Goal: Task Accomplishment & Management: Use online tool/utility

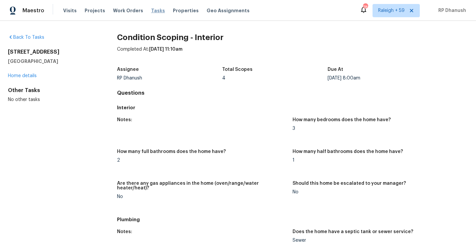
click at [154, 9] on span "Tasks" at bounding box center [158, 10] width 14 height 5
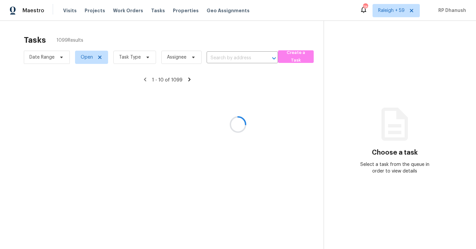
click at [389, 11] on div at bounding box center [238, 124] width 476 height 249
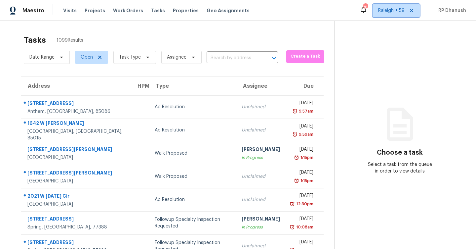
click at [392, 15] on span "Raleigh + 59" at bounding box center [396, 10] width 47 height 13
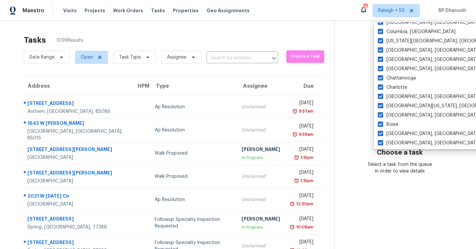
scroll to position [443, 0]
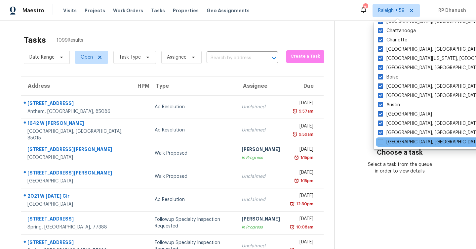
click at [392, 145] on div "[GEOGRAPHIC_DATA], [GEOGRAPHIC_DATA]" at bounding box center [442, 141] width 133 height 9
click at [392, 143] on label "[GEOGRAPHIC_DATA], [GEOGRAPHIC_DATA]" at bounding box center [429, 142] width 103 height 7
click at [382, 143] on input "[GEOGRAPHIC_DATA], [GEOGRAPHIC_DATA]" at bounding box center [380, 141] width 4 height 4
checkbox input "true"
click at [366, 52] on section "Choose a task Select a task from the queue in order to view details" at bounding box center [399, 183] width 131 height 324
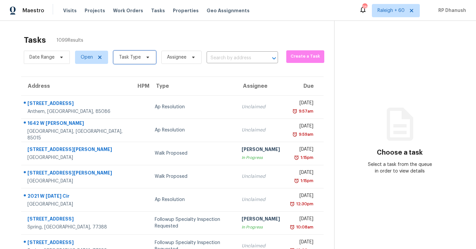
click at [135, 57] on span "Task Type" at bounding box center [130, 57] width 22 height 7
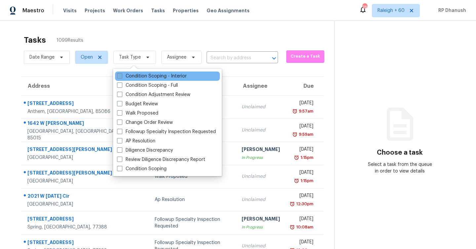
click at [138, 74] on label "Condition Scoping - Interior" at bounding box center [152, 76] width 70 height 7
click at [121, 74] on input "Condition Scoping - Interior" at bounding box center [119, 75] width 4 height 4
checkbox input "true"
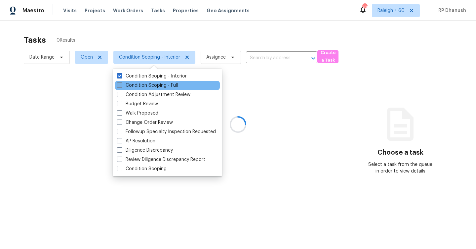
click at [138, 86] on label "Condition Scoping - Full" at bounding box center [147, 85] width 61 height 7
click at [121, 86] on input "Condition Scoping - Full" at bounding box center [119, 84] width 4 height 4
checkbox input "true"
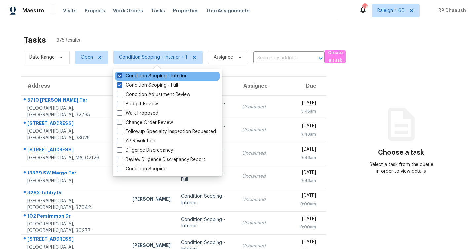
click at [164, 75] on label "Condition Scoping - Interior" at bounding box center [152, 76] width 70 height 7
click at [121, 75] on input "Condition Scoping - Interior" at bounding box center [119, 75] width 4 height 4
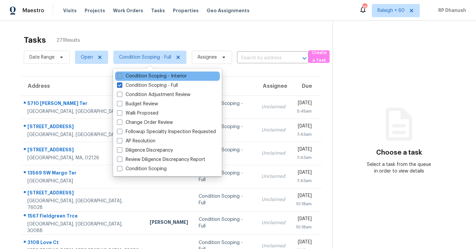
click at [141, 73] on label "Condition Scoping - Interior" at bounding box center [152, 76] width 70 height 7
click at [121, 73] on input "Condition Scoping - Interior" at bounding box center [119, 75] width 4 height 4
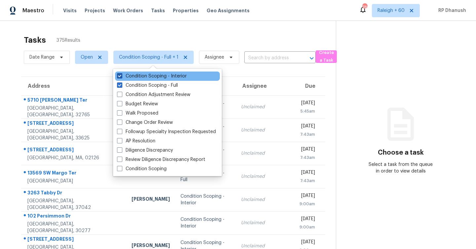
click at [178, 76] on label "Condition Scoping - Interior" at bounding box center [152, 76] width 70 height 7
click at [121, 76] on input "Condition Scoping - Interior" at bounding box center [119, 75] width 4 height 4
checkbox input "false"
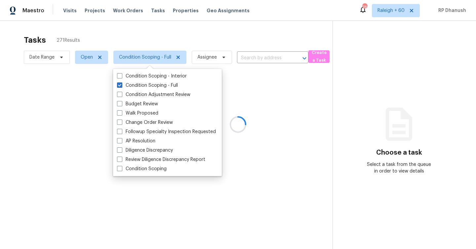
click at [397, 10] on div at bounding box center [238, 124] width 476 height 249
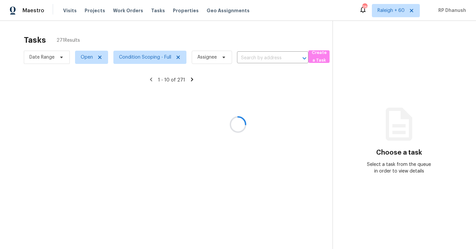
click at [398, 14] on div at bounding box center [238, 124] width 476 height 249
click at [400, 13] on div at bounding box center [238, 124] width 476 height 249
click at [396, 25] on div at bounding box center [238, 124] width 476 height 249
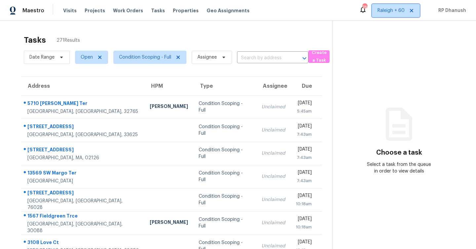
click at [390, 8] on span "Raleigh + 60" at bounding box center [391, 10] width 27 height 7
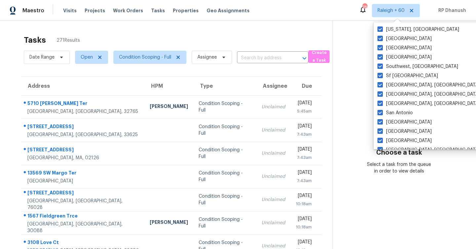
click at [350, 82] on section "Choose a task Select a task from the queue in order to view details" at bounding box center [399, 183] width 133 height 324
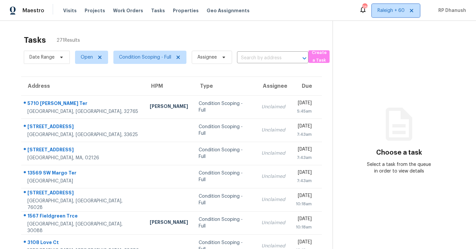
click at [398, 12] on span "Raleigh + 60" at bounding box center [391, 10] width 27 height 7
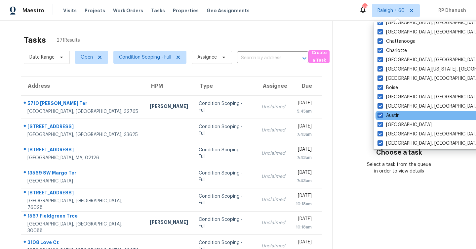
scroll to position [443, 0]
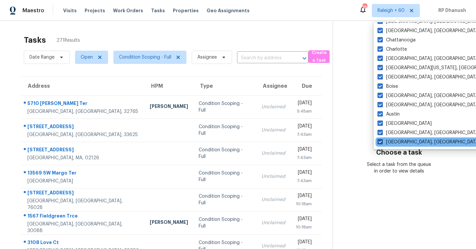
click at [389, 144] on label "[GEOGRAPHIC_DATA], [GEOGRAPHIC_DATA]" at bounding box center [429, 142] width 103 height 7
click at [382, 143] on input "[GEOGRAPHIC_DATA], [GEOGRAPHIC_DATA]" at bounding box center [380, 141] width 4 height 4
checkbox input "false"
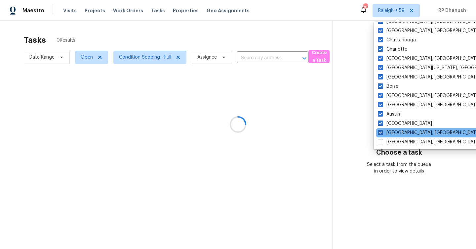
click at [389, 133] on label "[GEOGRAPHIC_DATA], [GEOGRAPHIC_DATA]" at bounding box center [429, 132] width 103 height 7
click at [382, 133] on input "[GEOGRAPHIC_DATA], [GEOGRAPHIC_DATA]" at bounding box center [380, 131] width 4 height 4
checkbox input "false"
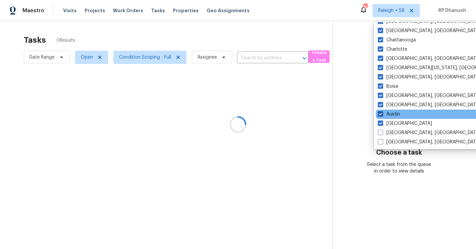
click at [389, 116] on label "Austin" at bounding box center [389, 114] width 22 height 7
click at [382, 115] on input "Austin" at bounding box center [380, 113] width 4 height 4
checkbox input "false"
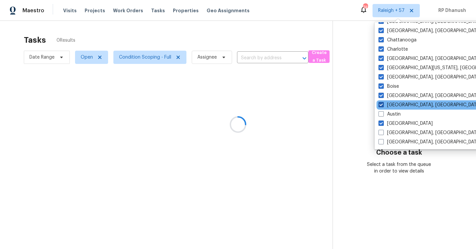
click at [389, 103] on label "[GEOGRAPHIC_DATA], [GEOGRAPHIC_DATA]" at bounding box center [430, 105] width 103 height 7
click at [383, 103] on input "[GEOGRAPHIC_DATA], [GEOGRAPHIC_DATA]" at bounding box center [381, 104] width 4 height 4
checkbox input "false"
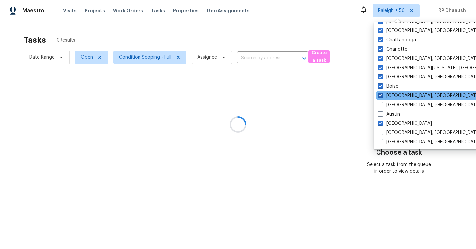
click at [389, 93] on label "[GEOGRAPHIC_DATA], [GEOGRAPHIC_DATA]" at bounding box center [429, 95] width 103 height 7
click at [382, 93] on input "[GEOGRAPHIC_DATA], [GEOGRAPHIC_DATA]" at bounding box center [380, 94] width 4 height 4
checkbox input "false"
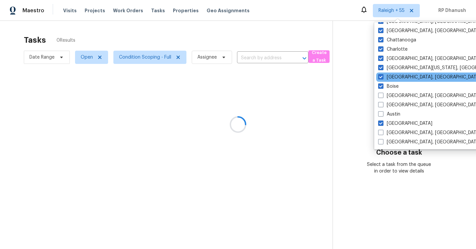
click at [388, 81] on div "[GEOGRAPHIC_DATA], [GEOGRAPHIC_DATA]" at bounding box center [442, 76] width 133 height 9
click at [387, 80] on label "[GEOGRAPHIC_DATA], [GEOGRAPHIC_DATA]" at bounding box center [429, 77] width 103 height 7
click at [383, 78] on input "[GEOGRAPHIC_DATA], [GEOGRAPHIC_DATA]" at bounding box center [380, 76] width 4 height 4
checkbox input "false"
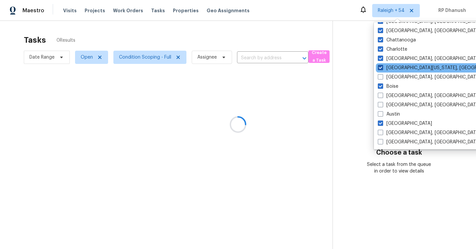
drag, startPoint x: 386, startPoint y: 84, endPoint x: 386, endPoint y: 67, distance: 17.2
click at [386, 84] on label "Boise" at bounding box center [388, 86] width 21 height 7
click at [382, 84] on input "Boise" at bounding box center [380, 85] width 4 height 4
checkbox input "false"
click at [386, 67] on label "[GEOGRAPHIC_DATA][US_STATE], [GEOGRAPHIC_DATA]" at bounding box center [441, 67] width 127 height 7
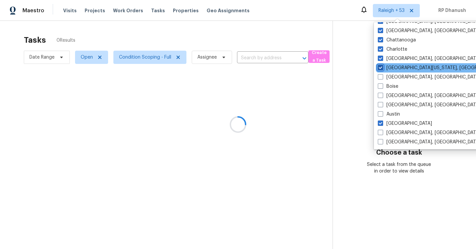
click at [382, 67] on input "[GEOGRAPHIC_DATA][US_STATE], [GEOGRAPHIC_DATA]" at bounding box center [380, 66] width 4 height 4
checkbox input "false"
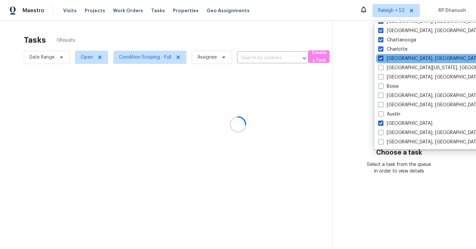
click at [385, 61] on label "[GEOGRAPHIC_DATA], [GEOGRAPHIC_DATA]" at bounding box center [429, 58] width 103 height 7
click at [383, 60] on input "[GEOGRAPHIC_DATA], [GEOGRAPHIC_DATA]" at bounding box center [380, 57] width 4 height 4
checkbox input "false"
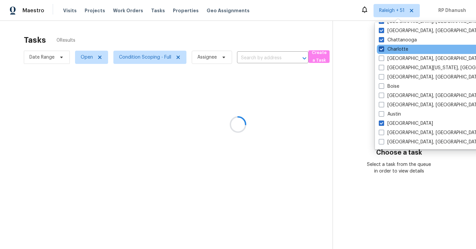
click at [385, 50] on label "Charlotte" at bounding box center [393, 49] width 29 height 7
click at [383, 50] on input "Charlotte" at bounding box center [381, 48] width 4 height 4
checkbox input "false"
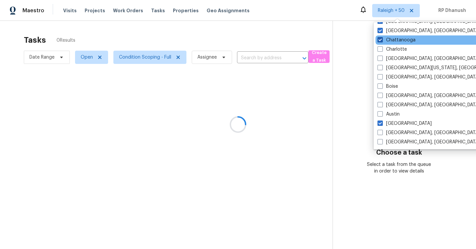
click at [386, 40] on label "Chattanooga" at bounding box center [397, 40] width 38 height 7
click at [382, 40] on input "Chattanooga" at bounding box center [380, 39] width 4 height 4
checkbox input "false"
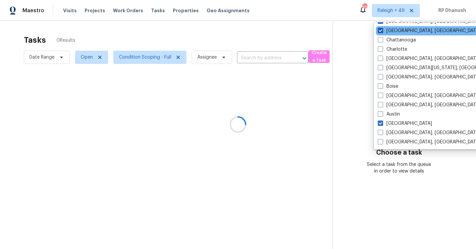
click at [388, 32] on label "[GEOGRAPHIC_DATA], [GEOGRAPHIC_DATA]" at bounding box center [429, 30] width 103 height 7
click at [382, 32] on input "[GEOGRAPHIC_DATA], [GEOGRAPHIC_DATA]" at bounding box center [380, 29] width 4 height 4
checkbox input "false"
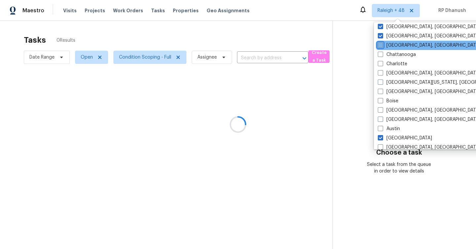
scroll to position [403, 0]
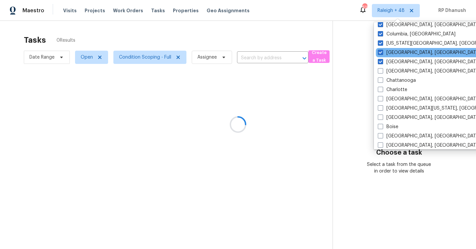
click at [385, 48] on div "[GEOGRAPHIC_DATA], [GEOGRAPHIC_DATA]" at bounding box center [442, 52] width 133 height 9
click at [385, 54] on label "[GEOGRAPHIC_DATA], [GEOGRAPHIC_DATA]" at bounding box center [429, 52] width 103 height 7
click at [382, 54] on input "[GEOGRAPHIC_DATA], [GEOGRAPHIC_DATA]" at bounding box center [380, 51] width 4 height 4
checkbox input "false"
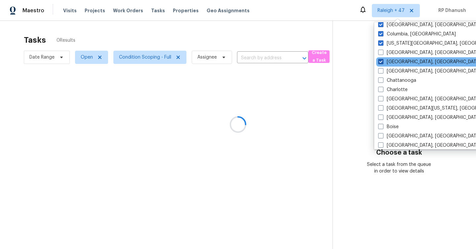
click at [384, 62] on label "[GEOGRAPHIC_DATA], [GEOGRAPHIC_DATA]" at bounding box center [429, 62] width 103 height 7
click at [383, 62] on input "[GEOGRAPHIC_DATA], [GEOGRAPHIC_DATA]" at bounding box center [380, 61] width 4 height 4
checkbox input "false"
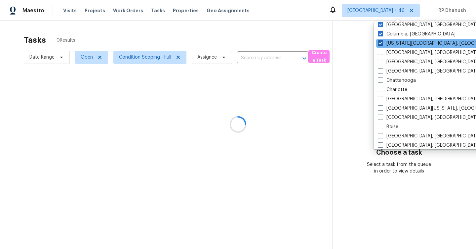
click at [383, 44] on label "[US_STATE][GEOGRAPHIC_DATA], [GEOGRAPHIC_DATA]" at bounding box center [441, 43] width 127 height 7
click at [382, 44] on input "[US_STATE][GEOGRAPHIC_DATA], [GEOGRAPHIC_DATA]" at bounding box center [380, 42] width 4 height 4
checkbox input "false"
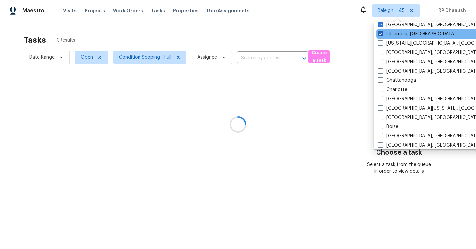
click at [383, 33] on label "Columbia, [GEOGRAPHIC_DATA]" at bounding box center [417, 34] width 78 height 7
click at [382, 33] on input "Columbia, [GEOGRAPHIC_DATA]" at bounding box center [380, 33] width 4 height 4
checkbox input "false"
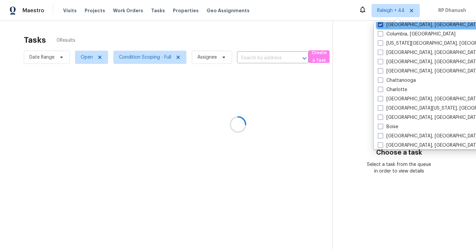
click at [387, 22] on label "[GEOGRAPHIC_DATA], [GEOGRAPHIC_DATA]" at bounding box center [429, 24] width 103 height 7
click at [382, 22] on input "[GEOGRAPHIC_DATA], [GEOGRAPHIC_DATA]" at bounding box center [380, 23] width 4 height 4
checkbox input "false"
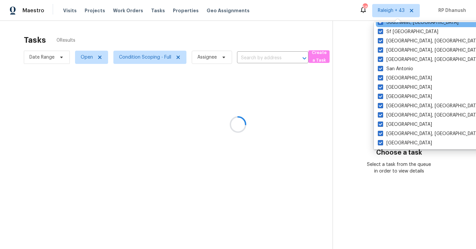
scroll to position [37, 0]
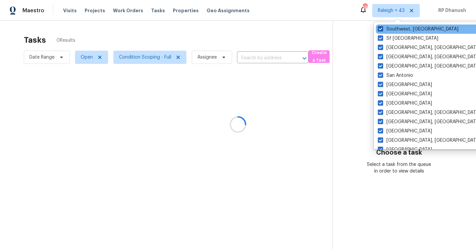
click at [387, 31] on label "Southwest, [GEOGRAPHIC_DATA]" at bounding box center [418, 29] width 81 height 7
click at [382, 30] on input "Southwest, [GEOGRAPHIC_DATA]" at bounding box center [380, 28] width 4 height 4
checkbox input "false"
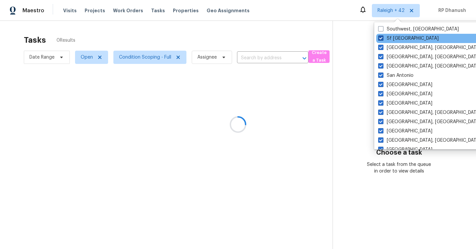
click at [387, 39] on label "Sf [GEOGRAPHIC_DATA]" at bounding box center [408, 38] width 61 height 7
click at [383, 39] on input "Sf [GEOGRAPHIC_DATA]" at bounding box center [380, 37] width 4 height 4
checkbox input "false"
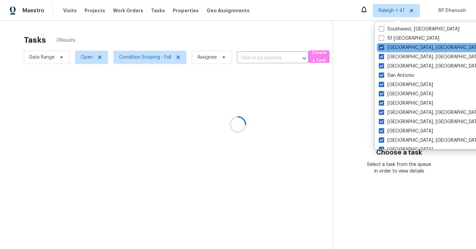
click at [385, 47] on label "[GEOGRAPHIC_DATA], [GEOGRAPHIC_DATA]" at bounding box center [430, 47] width 103 height 7
click at [383, 47] on input "[GEOGRAPHIC_DATA], [GEOGRAPHIC_DATA]" at bounding box center [381, 46] width 4 height 4
checkbox input "false"
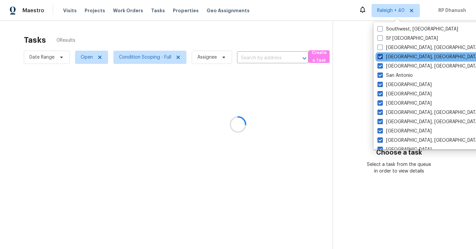
click at [384, 56] on label "[GEOGRAPHIC_DATA], [GEOGRAPHIC_DATA]" at bounding box center [429, 57] width 103 height 7
click at [382, 56] on input "[GEOGRAPHIC_DATA], [GEOGRAPHIC_DATA]" at bounding box center [380, 56] width 4 height 4
checkbox input "false"
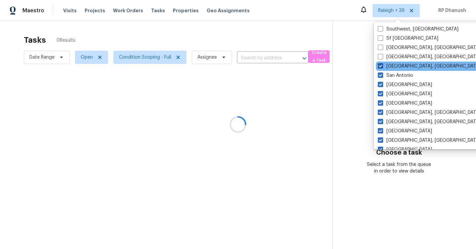
click at [382, 66] on span at bounding box center [380, 65] width 5 height 5
click at [382, 66] on input "[GEOGRAPHIC_DATA], [GEOGRAPHIC_DATA]" at bounding box center [380, 65] width 4 height 4
checkbox input "false"
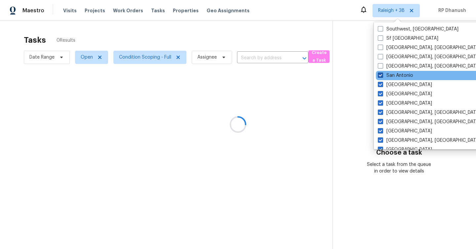
click at [382, 75] on span at bounding box center [380, 74] width 5 height 5
click at [382, 75] on input "San Antonio" at bounding box center [380, 74] width 4 height 4
checkbox input "false"
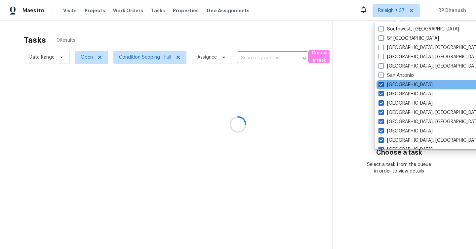
click at [382, 84] on span at bounding box center [381, 84] width 5 height 5
click at [382, 84] on input "[GEOGRAPHIC_DATA]" at bounding box center [381, 83] width 4 height 4
checkbox input "false"
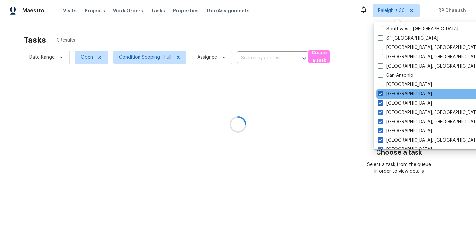
click at [382, 97] on label "[GEOGRAPHIC_DATA]" at bounding box center [405, 94] width 54 height 7
click at [382, 95] on input "[GEOGRAPHIC_DATA]" at bounding box center [380, 93] width 4 height 4
checkbox input "false"
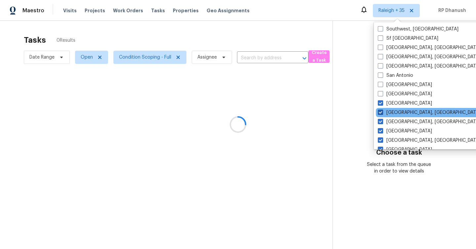
click at [382, 110] on span at bounding box center [380, 111] width 5 height 5
click at [382, 110] on input "[GEOGRAPHIC_DATA], [GEOGRAPHIC_DATA]" at bounding box center [380, 111] width 4 height 4
checkbox input "false"
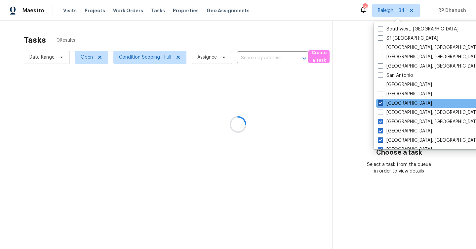
click at [383, 103] on span at bounding box center [380, 102] width 5 height 5
click at [382, 103] on input "[GEOGRAPHIC_DATA]" at bounding box center [380, 102] width 4 height 4
checkbox input "false"
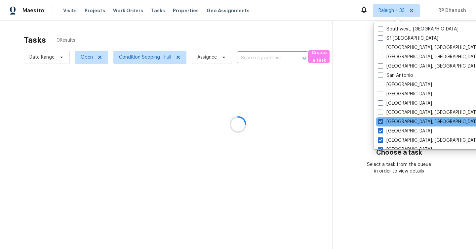
click at [383, 123] on span at bounding box center [380, 121] width 5 height 5
click at [382, 123] on input "[GEOGRAPHIC_DATA], [GEOGRAPHIC_DATA]" at bounding box center [380, 120] width 4 height 4
checkbox input "false"
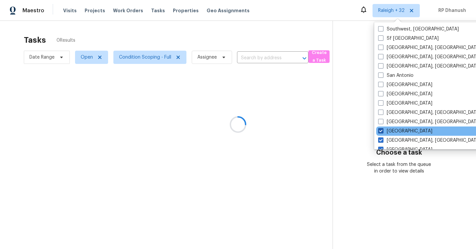
click at [383, 133] on span at bounding box center [380, 130] width 5 height 5
click at [383, 132] on input "[GEOGRAPHIC_DATA]" at bounding box center [380, 130] width 4 height 4
checkbox input "false"
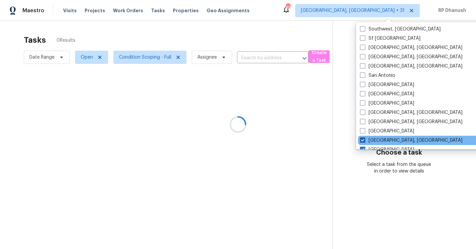
click at [383, 140] on label "[GEOGRAPHIC_DATA], [GEOGRAPHIC_DATA]" at bounding box center [411, 140] width 103 height 7
click at [364, 140] on input "[GEOGRAPHIC_DATA], [GEOGRAPHIC_DATA]" at bounding box center [362, 139] width 4 height 4
checkbox input "false"
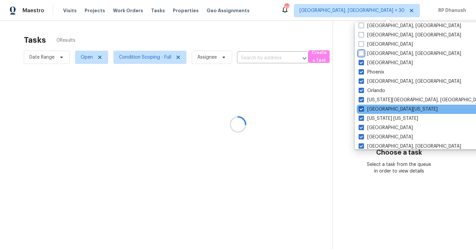
scroll to position [133, 0]
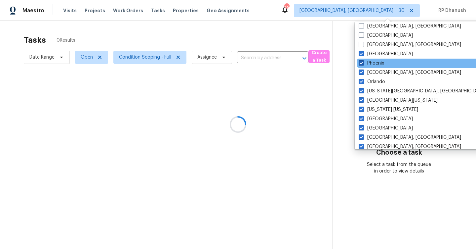
click at [367, 65] on label "Phoenix" at bounding box center [371, 63] width 25 height 7
click at [363, 64] on input "Phoenix" at bounding box center [361, 62] width 4 height 4
checkbox input "false"
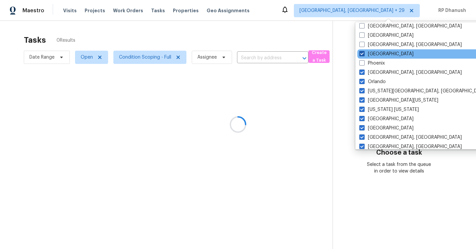
click at [368, 53] on label "[GEOGRAPHIC_DATA]" at bounding box center [386, 54] width 54 height 7
click at [364, 53] on input "[GEOGRAPHIC_DATA]" at bounding box center [361, 53] width 4 height 4
checkbox input "false"
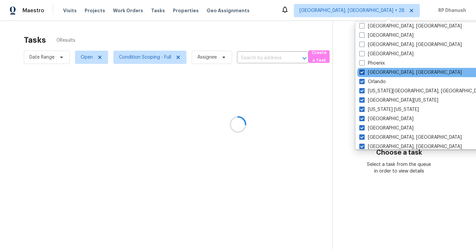
click at [365, 72] on label "[GEOGRAPHIC_DATA], [GEOGRAPHIC_DATA]" at bounding box center [410, 72] width 103 height 7
click at [364, 72] on input "[GEOGRAPHIC_DATA], [GEOGRAPHIC_DATA]" at bounding box center [361, 71] width 4 height 4
checkbox input "false"
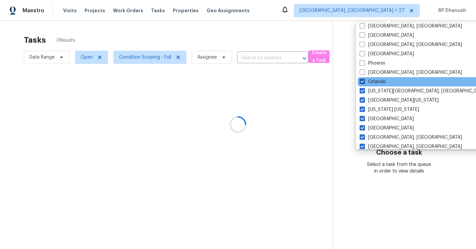
click at [364, 79] on span at bounding box center [362, 81] width 5 height 5
click at [364, 79] on input "Orlando" at bounding box center [362, 80] width 4 height 4
checkbox input "false"
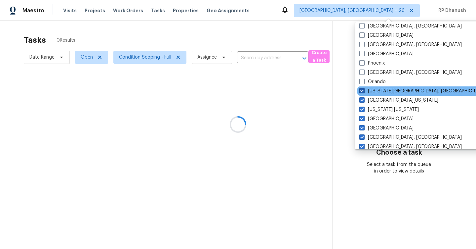
click at [364, 89] on span at bounding box center [361, 90] width 5 height 5
click at [364, 89] on input "[US_STATE][GEOGRAPHIC_DATA], [GEOGRAPHIC_DATA]" at bounding box center [361, 90] width 4 height 4
checkbox input "false"
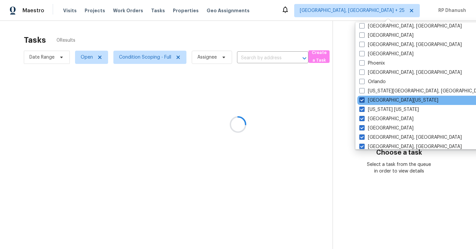
click at [362, 99] on span at bounding box center [361, 99] width 5 height 5
click at [362, 99] on input "[GEOGRAPHIC_DATA][US_STATE]" at bounding box center [361, 99] width 4 height 4
checkbox input "false"
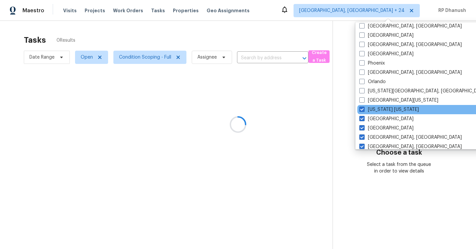
click at [362, 105] on div "[US_STATE] [US_STATE]" at bounding box center [423, 109] width 133 height 9
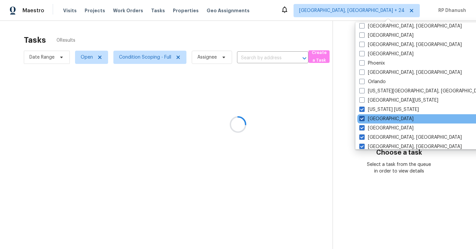
click at [362, 117] on span at bounding box center [361, 118] width 5 height 5
click at [362, 117] on input "[GEOGRAPHIC_DATA]" at bounding box center [361, 117] width 4 height 4
checkbox input "false"
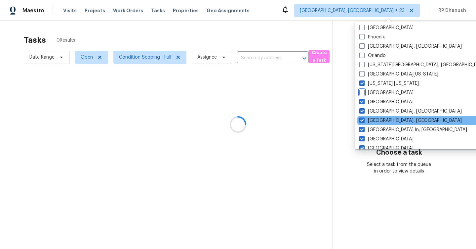
scroll to position [181, 0]
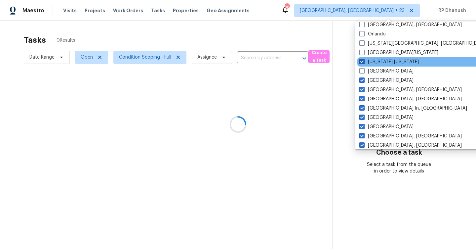
click at [366, 59] on label "[US_STATE] [US_STATE]" at bounding box center [389, 62] width 60 height 7
click at [364, 59] on input "[US_STATE] [US_STATE]" at bounding box center [361, 61] width 4 height 4
checkbox input "false"
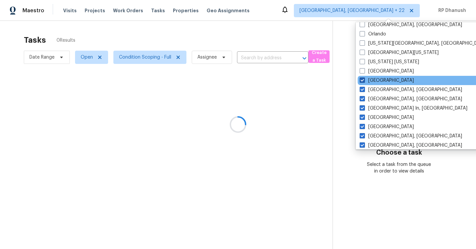
click at [362, 78] on span at bounding box center [362, 79] width 5 height 5
click at [362, 78] on input "[GEOGRAPHIC_DATA]" at bounding box center [362, 79] width 4 height 4
checkbox input "false"
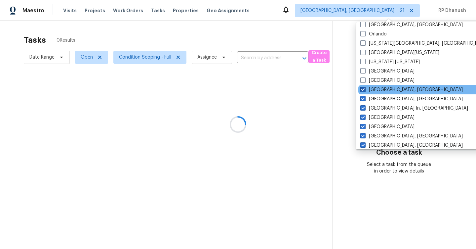
click at [362, 91] on span at bounding box center [362, 89] width 5 height 5
click at [362, 91] on input "[GEOGRAPHIC_DATA], [GEOGRAPHIC_DATA]" at bounding box center [362, 88] width 4 height 4
checkbox input "false"
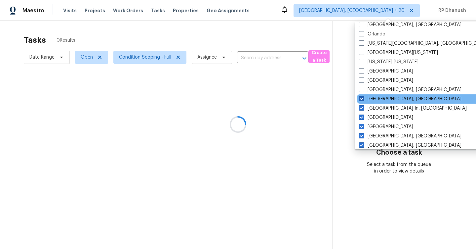
click at [362, 101] on span at bounding box center [361, 98] width 5 height 5
click at [362, 100] on input "[GEOGRAPHIC_DATA], [GEOGRAPHIC_DATA]" at bounding box center [361, 98] width 4 height 4
checkbox input "false"
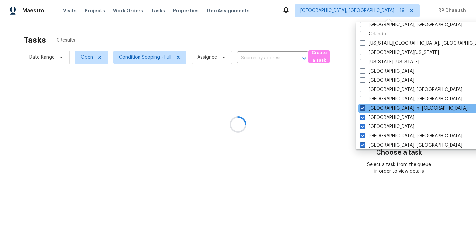
click at [362, 108] on span at bounding box center [362, 107] width 5 height 5
click at [362, 108] on input "[GEOGRAPHIC_DATA] In, [GEOGRAPHIC_DATA]" at bounding box center [362, 107] width 4 height 4
checkbox input "false"
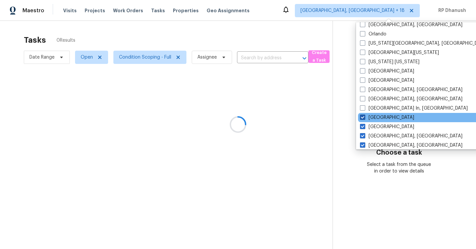
click at [362, 119] on span at bounding box center [362, 116] width 5 height 5
click at [362, 118] on input "[GEOGRAPHIC_DATA]" at bounding box center [362, 116] width 4 height 4
checkbox input "false"
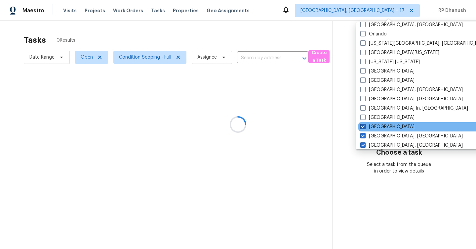
click at [362, 127] on span at bounding box center [362, 126] width 5 height 5
click at [362, 127] on input "[GEOGRAPHIC_DATA]" at bounding box center [362, 125] width 4 height 4
checkbox input "false"
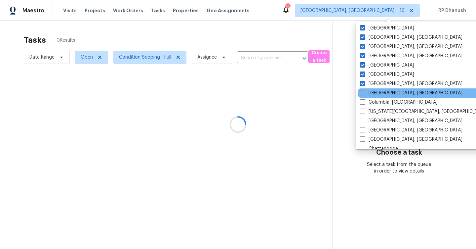
scroll to position [315, 0]
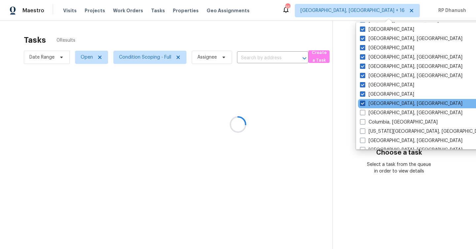
click at [363, 103] on span at bounding box center [362, 103] width 5 height 5
click at [363, 103] on input "Corpus Christi, TX" at bounding box center [362, 102] width 4 height 4
checkbox input "false"
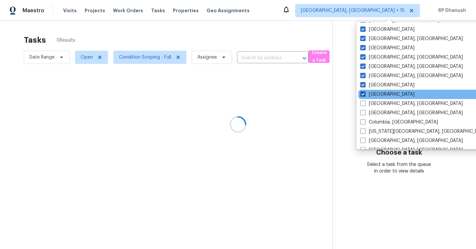
click at [363, 95] on span at bounding box center [362, 93] width 5 height 5
click at [363, 95] on input "Dallas" at bounding box center [362, 93] width 4 height 4
checkbox input "false"
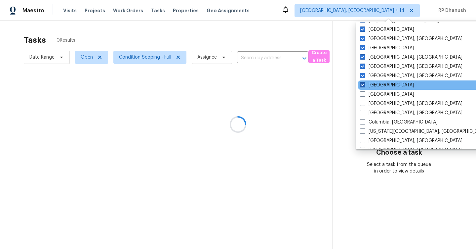
click at [363, 87] on label "Denver" at bounding box center [387, 85] width 54 height 7
click at [363, 86] on input "Denver" at bounding box center [362, 84] width 4 height 4
checkbox input "false"
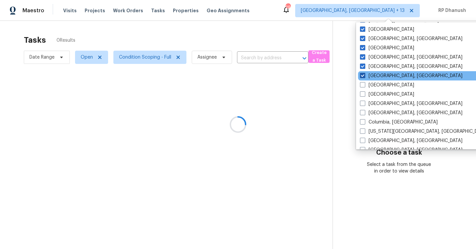
click at [367, 76] on label "Detroit, MI" at bounding box center [411, 75] width 103 height 7
click at [364, 76] on input "Detroit, MI" at bounding box center [362, 74] width 4 height 4
checkbox input "false"
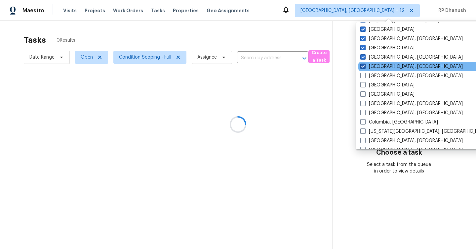
click at [368, 68] on label "Greensboro, NC" at bounding box center [411, 66] width 103 height 7
click at [365, 67] on input "Greensboro, NC" at bounding box center [362, 65] width 4 height 4
checkbox input "false"
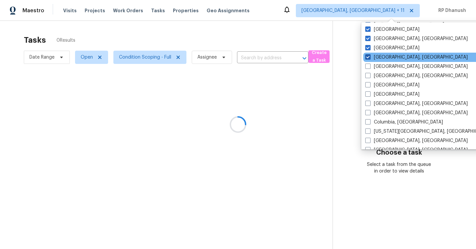
click at [368, 60] on label "Greenville, SC" at bounding box center [416, 57] width 103 height 7
click at [368, 58] on input "Greenville, SC" at bounding box center [367, 56] width 4 height 4
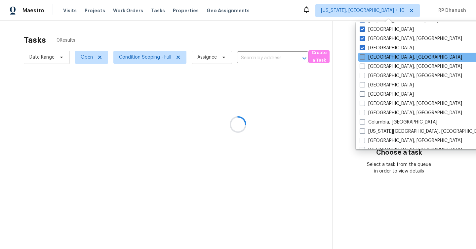
click at [368, 56] on label "Greenville, SC" at bounding box center [411, 57] width 103 height 7
click at [364, 56] on input "Greenville, SC" at bounding box center [362, 56] width 4 height 4
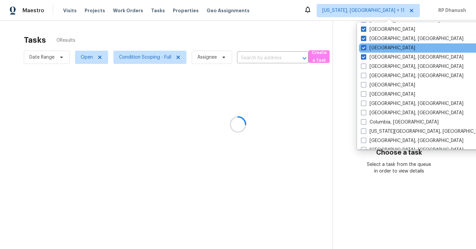
click at [368, 52] on div "Houston" at bounding box center [425, 47] width 133 height 9
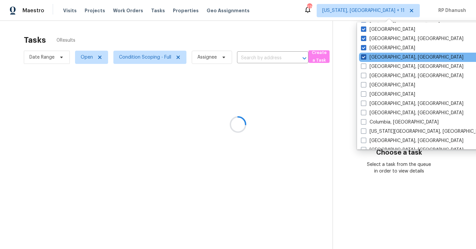
click at [367, 58] on label "Greenville, SC" at bounding box center [412, 57] width 103 height 7
click at [365, 58] on input "Greenville, SC" at bounding box center [363, 56] width 4 height 4
checkbox input "false"
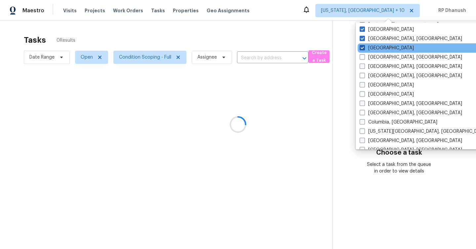
click at [367, 47] on label "Houston" at bounding box center [387, 48] width 54 height 7
click at [364, 47] on input "Houston" at bounding box center [362, 47] width 4 height 4
checkbox input "false"
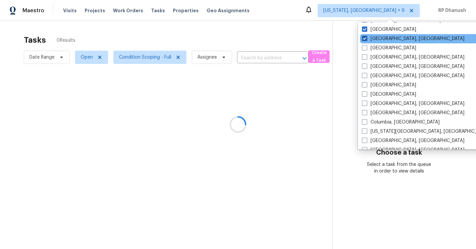
click at [370, 37] on label "Indianapolis, IN" at bounding box center [413, 38] width 103 height 7
click at [366, 37] on input "Indianapolis, IN" at bounding box center [364, 37] width 4 height 4
checkbox input "false"
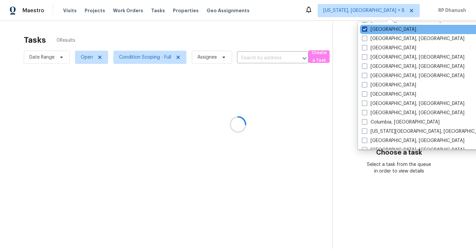
click at [373, 28] on label "Jacksonville" at bounding box center [389, 29] width 54 height 7
click at [366, 28] on input "Jacksonville" at bounding box center [364, 28] width 4 height 4
checkbox input "false"
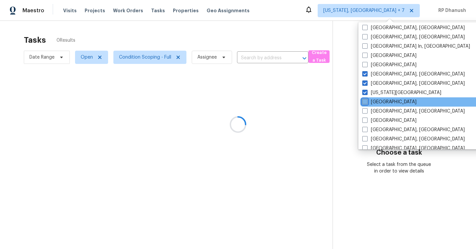
scroll to position [242, 0]
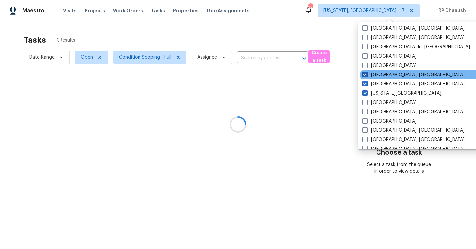
click at [373, 74] on label "Knoxville, TN" at bounding box center [413, 74] width 103 height 7
click at [367, 74] on input "Knoxville, TN" at bounding box center [364, 73] width 4 height 4
checkbox input "false"
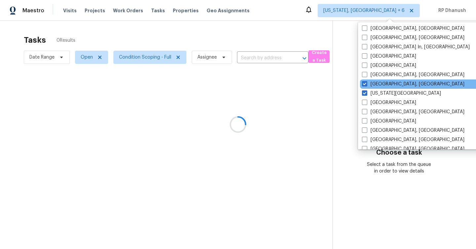
click at [373, 88] on div "Killeen, TX" at bounding box center [426, 83] width 133 height 9
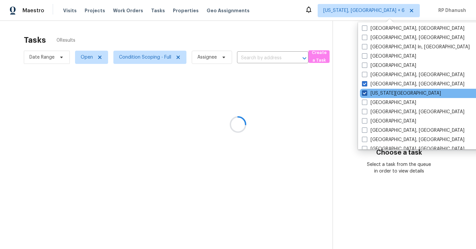
click at [373, 94] on label "Kansas City" at bounding box center [401, 93] width 79 height 7
click at [366, 94] on input "Kansas City" at bounding box center [364, 92] width 4 height 4
checkbox input "false"
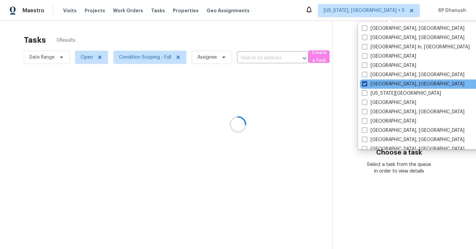
click at [374, 85] on label "Killeen, TX" at bounding box center [413, 84] width 103 height 7
click at [366, 85] on input "Killeen, TX" at bounding box center [364, 83] width 4 height 4
checkbox input "false"
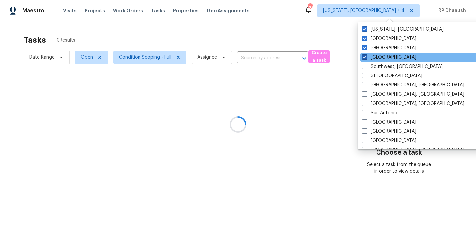
click at [373, 56] on label "St Louis" at bounding box center [389, 57] width 54 height 7
click at [366, 56] on input "St Louis" at bounding box center [364, 56] width 4 height 4
checkbox input "false"
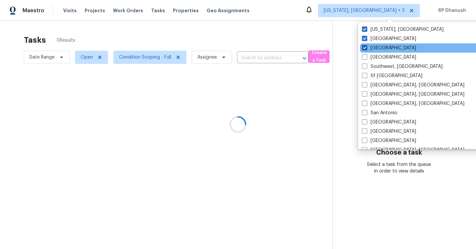
click at [373, 49] on label "Tampa" at bounding box center [389, 48] width 54 height 7
click at [366, 49] on input "Tampa" at bounding box center [364, 47] width 4 height 4
checkbox input "false"
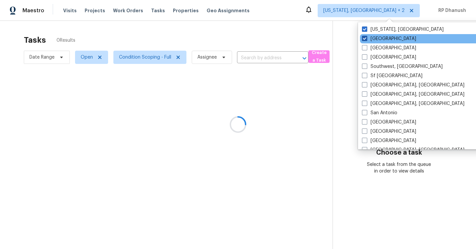
click at [373, 41] on label "Tucson" at bounding box center [389, 38] width 54 height 7
click at [366, 40] on input "Tucson" at bounding box center [364, 37] width 4 height 4
checkbox input "false"
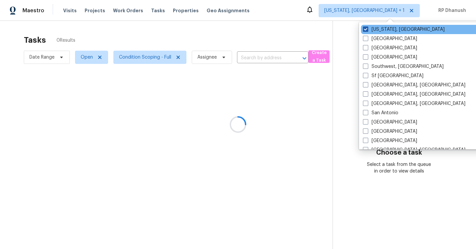
click at [377, 28] on label "Washington, DC" at bounding box center [404, 29] width 82 height 7
click at [367, 28] on input "Washington, DC" at bounding box center [365, 28] width 4 height 4
checkbox input "false"
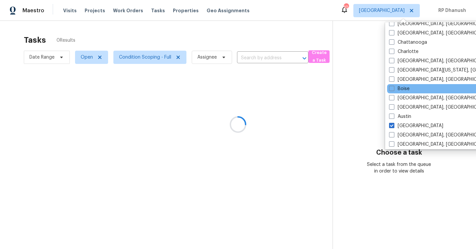
scroll to position [443, 0]
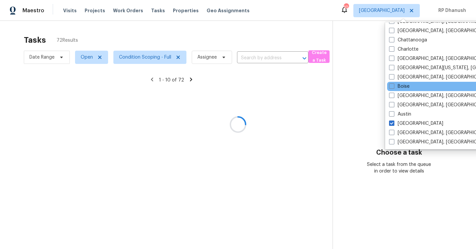
click at [422, 87] on div "Boise" at bounding box center [453, 86] width 133 height 9
click at [366, 81] on div at bounding box center [238, 124] width 476 height 249
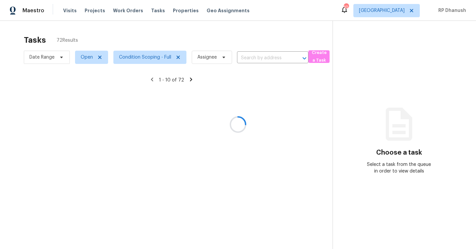
click at [401, 8] on div at bounding box center [238, 124] width 476 height 249
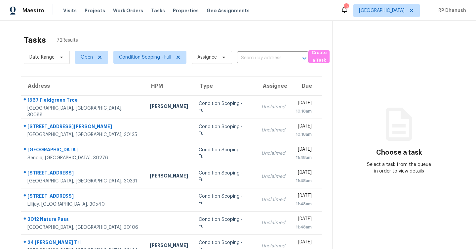
click at [366, 115] on section "Choose a task Select a task from the queue in order to view details" at bounding box center [399, 183] width 133 height 324
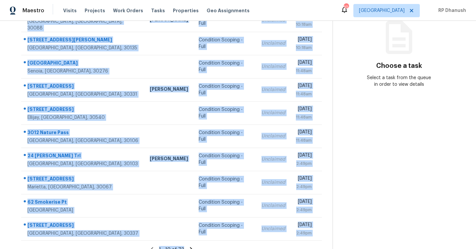
scroll to position [96, 0]
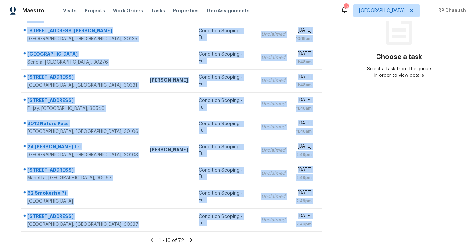
drag, startPoint x: 23, startPoint y: 98, endPoint x: 317, endPoint y: 232, distance: 323.1
click at [317, 232] on section "Tasks 72 Results Date Range Open Condition Scoping - Full Assignee ​ Create a T…" at bounding box center [172, 92] width 322 height 313
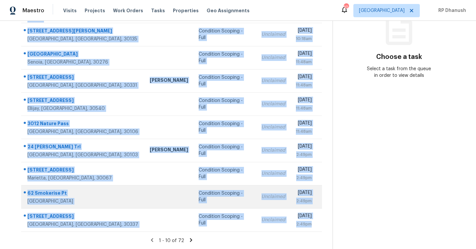
copy tbody "1567 Fieldgreen Trce Stone Mountain, GA, 30088 Juan Lozano Condition Scoping - …"
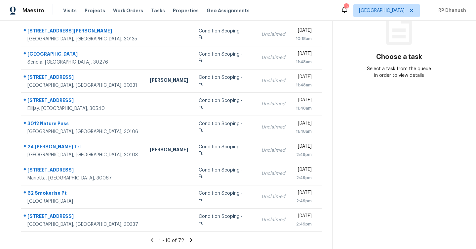
click at [190, 237] on icon at bounding box center [191, 240] width 6 height 6
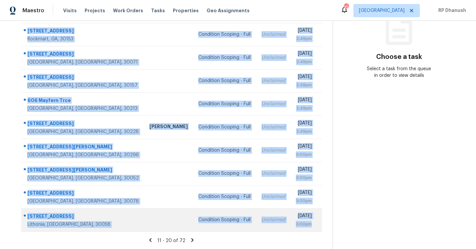
drag, startPoint x: 25, startPoint y: 100, endPoint x: 313, endPoint y: 229, distance: 315.1
click at [313, 229] on tbody "35 Boones Ridge Dr SE Acworth, GA, 30102 Condition Scoping - Full Unclaimed Mon…" at bounding box center [171, 115] width 301 height 231
copy tbody "35 Boones Ridge Dr SE Acworth, GA, 30102 Condition Scoping - Full Unclaimed Mon…"
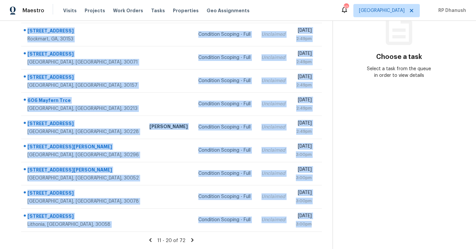
click at [191, 238] on icon at bounding box center [192, 240] width 2 height 4
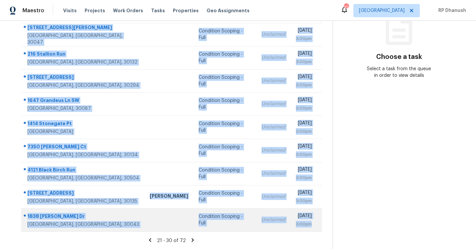
drag, startPoint x: 26, startPoint y: 98, endPoint x: 317, endPoint y: 227, distance: 318.0
click at [317, 227] on tbody "300 Noel Way Hampton, GA, 30228 Wesley Brooks Condition Scoping - Full Unclaime…" at bounding box center [171, 115] width 301 height 231
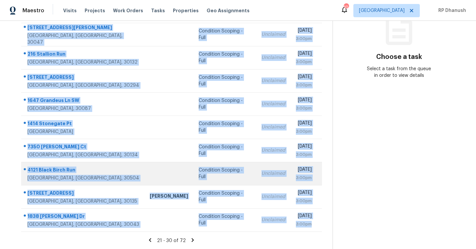
copy tbody "300 Noel Way Hampton, GA, 30228 Wesley Brooks Condition Scoping - Full Unclaime…"
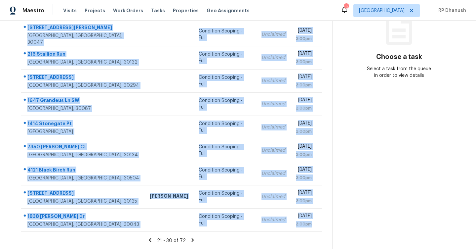
click at [192, 239] on icon at bounding box center [193, 240] width 2 height 4
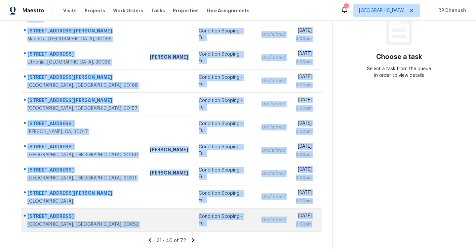
drag, startPoint x: 25, startPoint y: 99, endPoint x: 315, endPoint y: 223, distance: 315.9
click at [315, 223] on tbody "228 Dorothy Ln Lawrenceville, GA, 30046 Condition Scoping - Full Unclaimed Mon,…" at bounding box center [171, 115] width 301 height 231
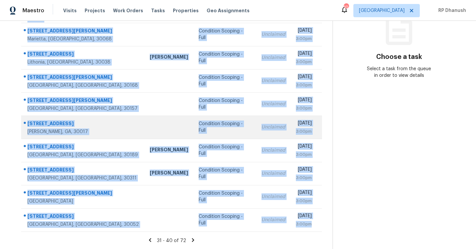
copy tbody "228 Dorothy Ln Lawrenceville, GA, 30046 Condition Scoping - Full Unclaimed Mon,…"
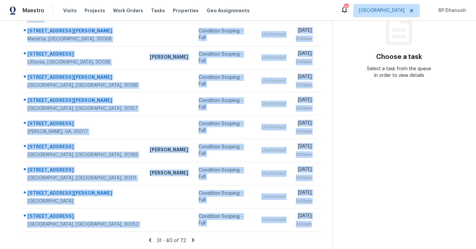
click at [190, 238] on icon at bounding box center [193, 240] width 6 height 6
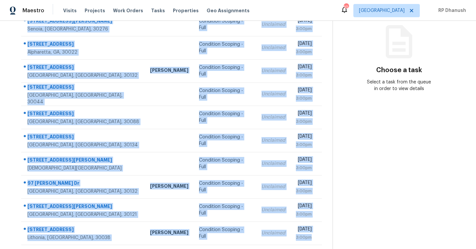
scroll to position [92, 0]
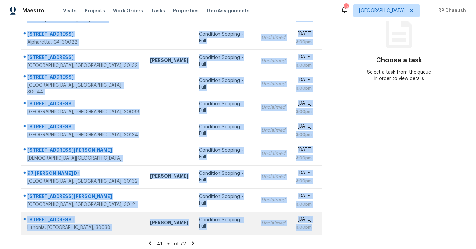
drag, startPoint x: 27, startPoint y: 98, endPoint x: 313, endPoint y: 229, distance: 315.0
click at [313, 229] on tbody "310 Ivy Ln Senoia, GA, 30276 Condition Scoping - Full Unclaimed Mon, Aug 11th 2…" at bounding box center [171, 118] width 301 height 231
copy tbody "310 Ivy Ln Senoia, GA, 30276 Condition Scoping - Full Unclaimed Mon, Aug 11th 2…"
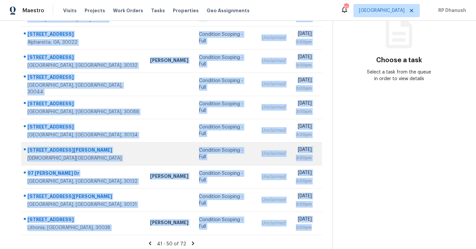
scroll to position [96, 0]
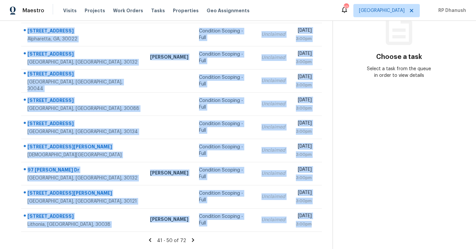
click at [193, 240] on icon at bounding box center [193, 240] width 6 height 6
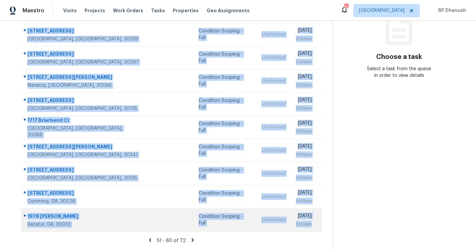
drag, startPoint x: 27, startPoint y: 99, endPoint x: 317, endPoint y: 226, distance: 316.8
click at [317, 226] on tbody "1958 Grant Rd SW Atlanta, GA, 30331 Tim Godfrey Condition Scoping - Full Unclai…" at bounding box center [171, 115] width 301 height 231
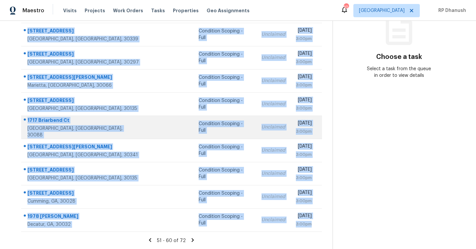
copy tbody "1958 Grant Rd SW Atlanta, GA, 30331 Tim Godfrey Condition Scoping - Full Unclai…"
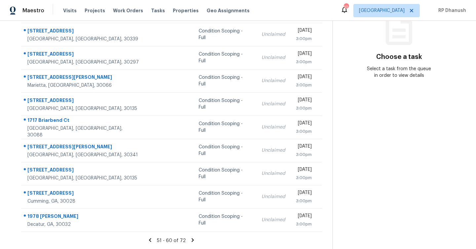
click at [192, 238] on icon at bounding box center [193, 240] width 6 height 6
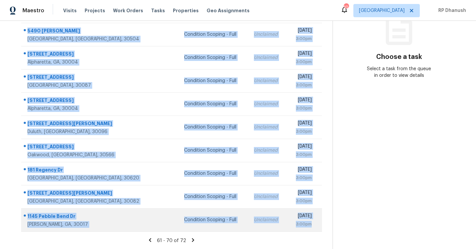
drag, startPoint x: 28, startPoint y: 76, endPoint x: 313, endPoint y: 228, distance: 323.1
click at [313, 228] on tbody "3274 Adelade Ct Lithonia, GA, 30038 Condition Scoping - Full Unclaimed Mon, Aug…" at bounding box center [171, 115] width 301 height 231
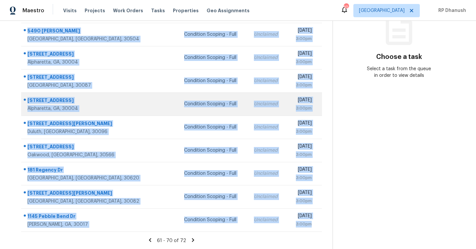
copy tbody "3274 Adelade Ct Lithonia, GA, 30038 Condition Scoping - Full Unclaimed Mon, Aug…"
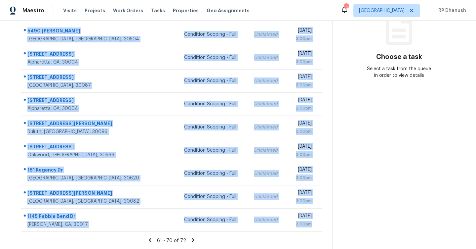
click at [190, 238] on icon at bounding box center [193, 240] width 6 height 6
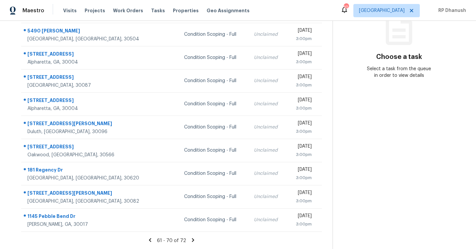
scroll to position [21, 0]
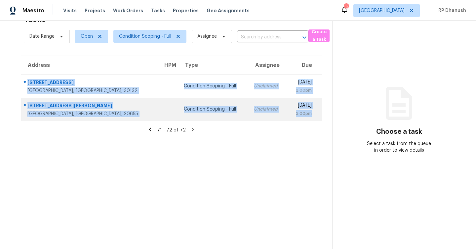
drag, startPoint x: 26, startPoint y: 75, endPoint x: 319, endPoint y: 119, distance: 296.0
click at [319, 119] on tbody "551 Fieldcrest Dr Dallas, GA, 30132 Condition Scoping - Full Unclaimed Mon, Aug…" at bounding box center [171, 97] width 301 height 46
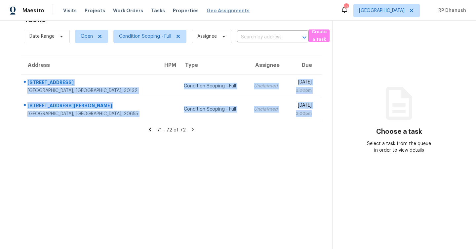
copy tbody "551 Fieldcrest Dr Dallas, GA, 30132 Condition Scoping - Full Unclaimed Mon, Aug…"
click at [394, 13] on span "Atlanta" at bounding box center [382, 10] width 46 height 7
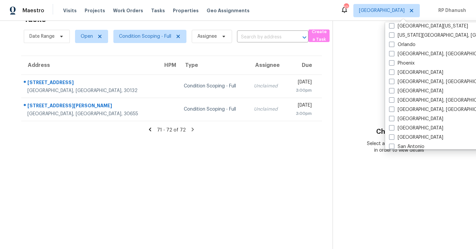
scroll to position [443, 0]
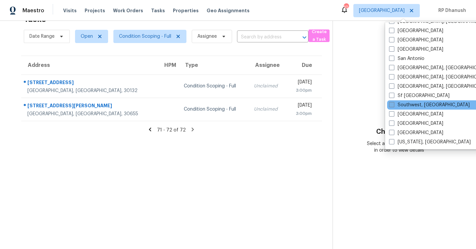
click at [415, 104] on label "Southwest, FL" at bounding box center [429, 105] width 81 height 7
click at [394, 104] on input "Southwest, FL" at bounding box center [391, 104] width 4 height 4
checkbox input "true"
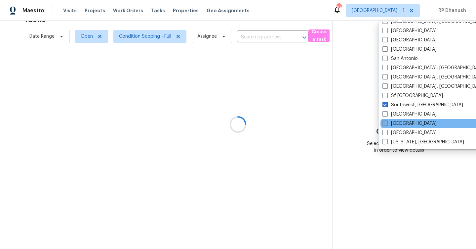
click at [396, 122] on label "Tampa" at bounding box center [410, 123] width 54 height 7
click at [387, 122] on input "Tampa" at bounding box center [385, 122] width 4 height 4
checkbox input "true"
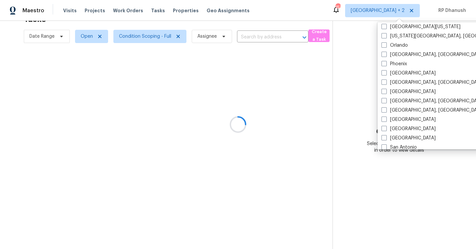
scroll to position [353, 0]
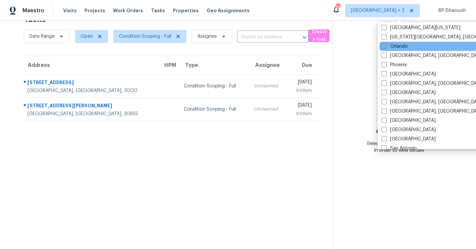
click at [395, 47] on label "Orlando" at bounding box center [395, 46] width 26 height 7
click at [386, 47] on input "Orlando" at bounding box center [384, 45] width 4 height 4
checkbox input "true"
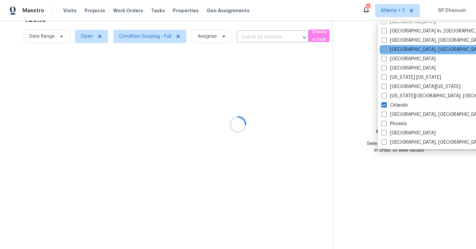
click at [395, 49] on label "Miami, FL" at bounding box center [433, 49] width 103 height 7
click at [386, 49] on input "Miami, FL" at bounding box center [384, 48] width 4 height 4
checkbox input "true"
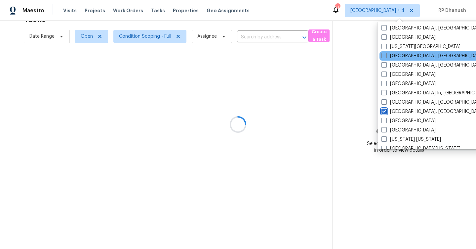
scroll to position [231, 0]
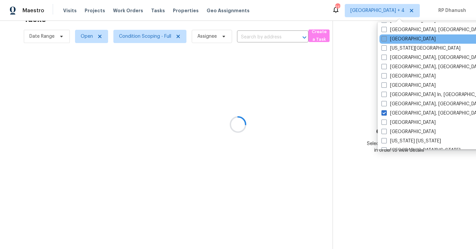
click at [395, 41] on label "Jacksonville" at bounding box center [409, 39] width 54 height 7
click at [386, 40] on input "Jacksonville" at bounding box center [384, 38] width 4 height 4
checkbox input "true"
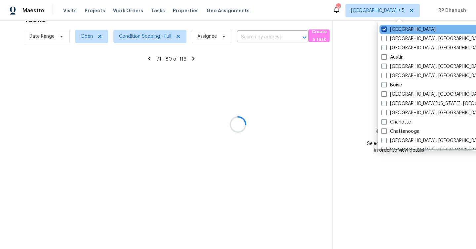
click at [394, 29] on label "Atlanta" at bounding box center [409, 29] width 54 height 7
click at [386, 29] on input "Atlanta" at bounding box center [384, 28] width 4 height 4
checkbox input "false"
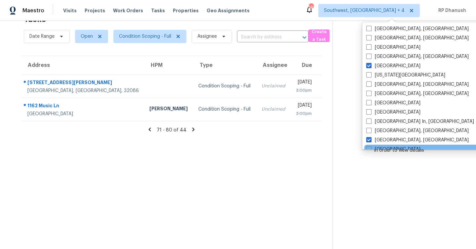
scroll to position [199, 0]
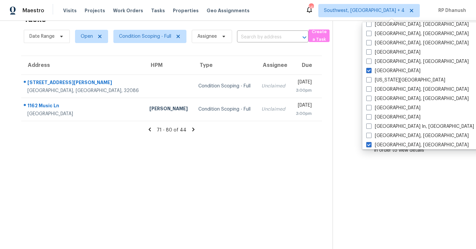
click at [451, 71] on section "Choose a task Select a task from the queue in order to view details" at bounding box center [399, 124] width 133 height 249
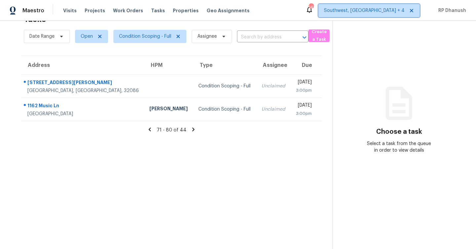
click at [404, 13] on span "Southwest, FL + 4" at bounding box center [364, 10] width 81 height 7
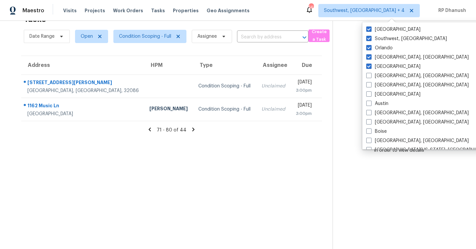
click at [347, 70] on section "Choose a task Select a task from the queue in order to view details" at bounding box center [399, 124] width 133 height 249
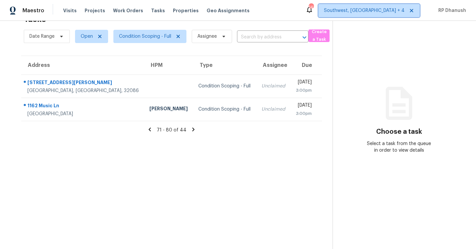
click at [386, 12] on span "Southwest, FL + 4" at bounding box center [364, 10] width 81 height 7
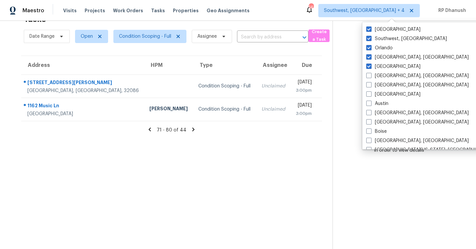
click at [339, 66] on section "Choose a task Select a task from the queue in order to view details" at bounding box center [399, 124] width 133 height 249
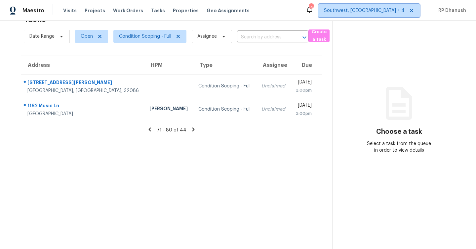
click at [374, 11] on span "Southwest, FL + 4" at bounding box center [364, 10] width 81 height 7
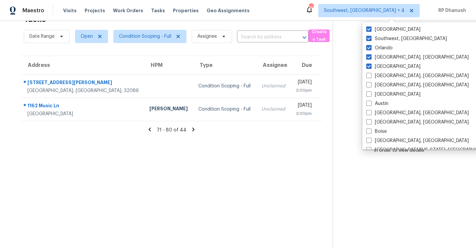
click at [348, 48] on section "Choose a task Select a task from the queue in order to view details" at bounding box center [399, 124] width 133 height 249
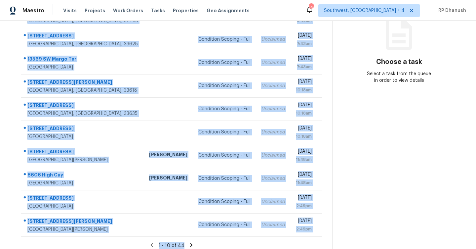
scroll to position [96, 0]
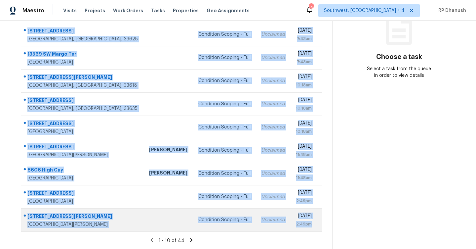
drag, startPoint x: 28, startPoint y: 61, endPoint x: 315, endPoint y: 221, distance: 329.2
click at [315, 221] on tbody "5710 Magnolia Bloom Ter Oviedo, FL, 32765 Austin Jones Condition Scoping - Full…" at bounding box center [171, 115] width 301 height 231
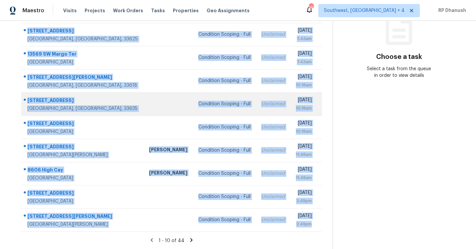
copy tbody "5710 Magnolia Bloom Ter Oviedo, FL, 32765 Austin Jones Condition Scoping - Full…"
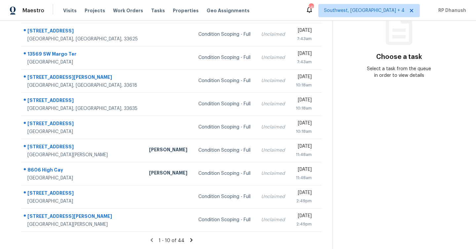
click at [191, 239] on icon at bounding box center [191, 240] width 2 height 4
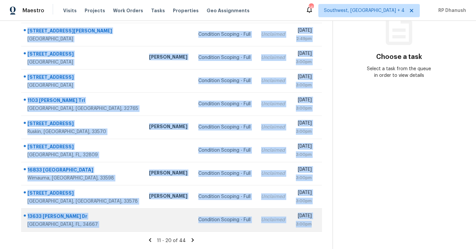
drag, startPoint x: 25, startPoint y: 100, endPoint x: 319, endPoint y: 225, distance: 319.1
click at [319, 225] on tbody "18212 Hoot Owl Ln Spring Hill, FL, 34610 Condition Scoping - Full Unclaimed Mon…" at bounding box center [171, 115] width 301 height 231
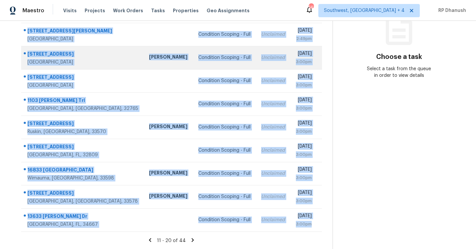
copy tbody "18212 Hoot Owl Ln Spring Hill, FL, 34610 Condition Scoping - Full Unclaimed Mon…"
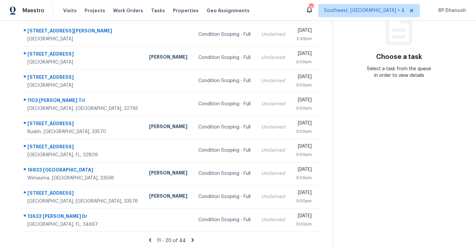
click at [192, 238] on icon at bounding box center [193, 240] width 2 height 4
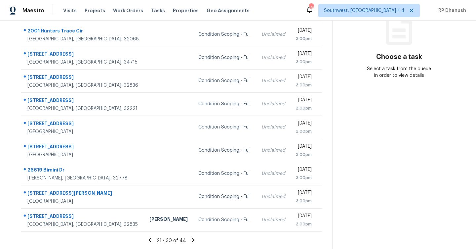
drag, startPoint x: 26, startPoint y: 99, endPoint x: 327, endPoint y: 229, distance: 327.2
click at [327, 229] on div "Address HPM Type Assignee Due 1116 Sagamore Dr Seffner, FL, 33584 Condition Sco…" at bounding box center [172, 106] width 322 height 251
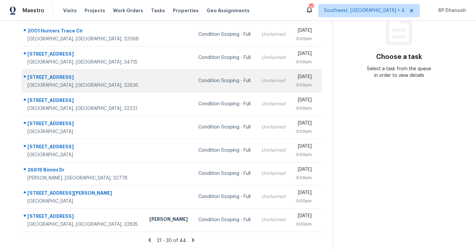
copy table "Address HPM Type Assignee Due"
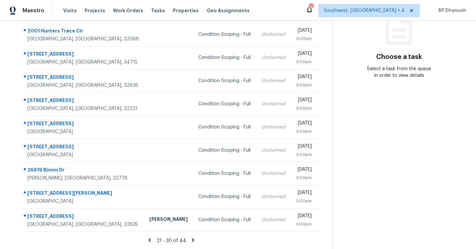
click at [192, 238] on icon at bounding box center [193, 240] width 6 height 6
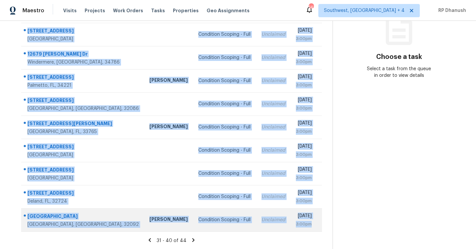
drag, startPoint x: 27, startPoint y: 100, endPoint x: 314, endPoint y: 228, distance: 313.4
click at [314, 228] on tbody "2161 Fox Chase Blvd Palm Harbor, FL, 34683 Mat Smith Condition Scoping - Full U…" at bounding box center [171, 115] width 301 height 231
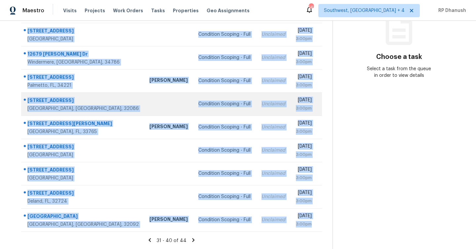
copy tbody "2161 Fox Chase Blvd Palm Harbor, FL, 34683 Mat Smith Condition Scoping - Full U…"
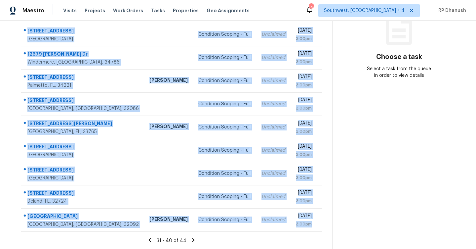
click at [192, 239] on icon at bounding box center [193, 240] width 2 height 4
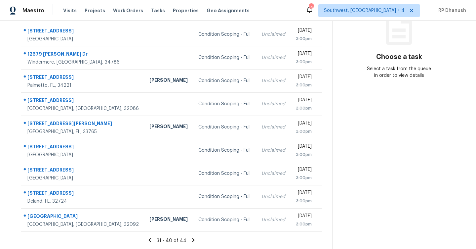
scroll to position [21, 0]
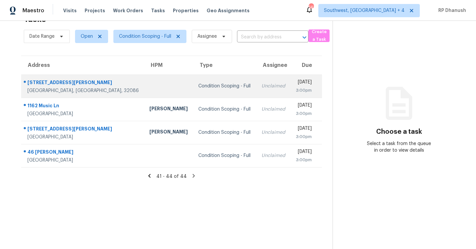
click at [27, 77] on td "239 Hawthorne Rd Saint Augustine, FL, 32086" at bounding box center [82, 85] width 123 height 23
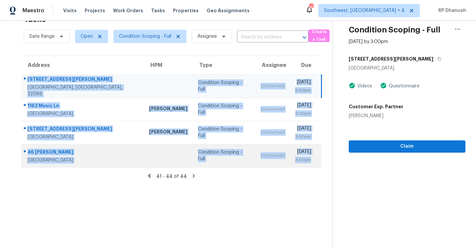
drag, startPoint x: 25, startPoint y: 78, endPoint x: 312, endPoint y: 164, distance: 299.9
click at [312, 164] on tbody "239 Hawthorne Rd Saint Augustine, FL, 32086 Condition Scoping - Full Unclaimed …" at bounding box center [171, 120] width 300 height 93
copy tbody "239 Hawthorne Rd Saint Augustine, FL, 32086 Condition Scoping - Full Unclaimed …"
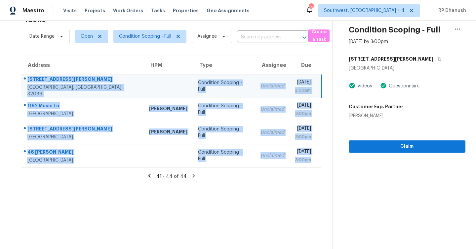
click at [245, 219] on section "Tasks 44 Results Date Range Open Condition Scoping - Full Assignee ​ Create a T…" at bounding box center [172, 130] width 322 height 238
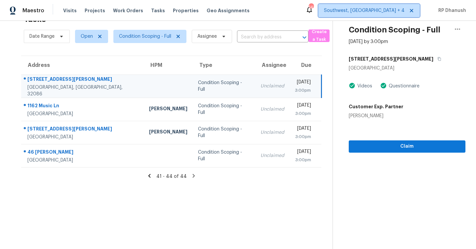
click at [397, 11] on span "Southwest, FL + 4" at bounding box center [364, 10] width 81 height 7
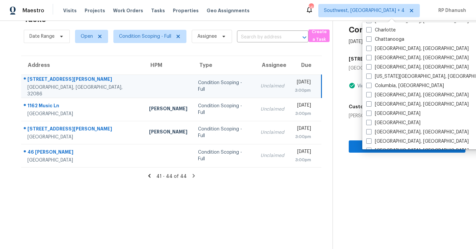
scroll to position [162, 0]
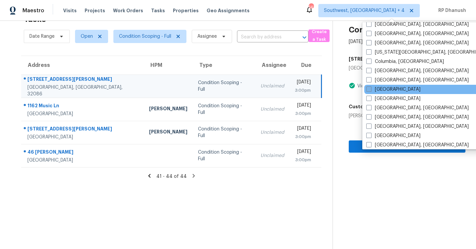
click at [383, 90] on label "[GEOGRAPHIC_DATA]" at bounding box center [393, 89] width 54 height 7
click at [371, 90] on input "[GEOGRAPHIC_DATA]" at bounding box center [368, 88] width 4 height 4
checkbox input "true"
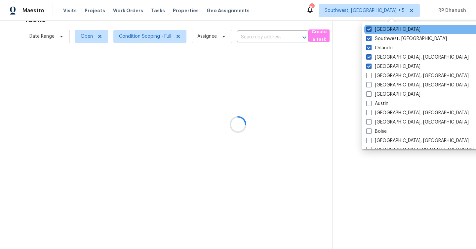
click at [380, 29] on label "[GEOGRAPHIC_DATA]" at bounding box center [393, 29] width 54 height 7
click at [371, 29] on input "[GEOGRAPHIC_DATA]" at bounding box center [368, 28] width 4 height 4
checkbox input "false"
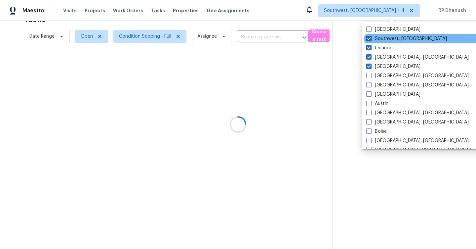
click at [379, 35] on label "Southwest, [GEOGRAPHIC_DATA]" at bounding box center [406, 38] width 81 height 7
click at [371, 35] on input "Southwest, [GEOGRAPHIC_DATA]" at bounding box center [368, 37] width 4 height 4
checkbox input "false"
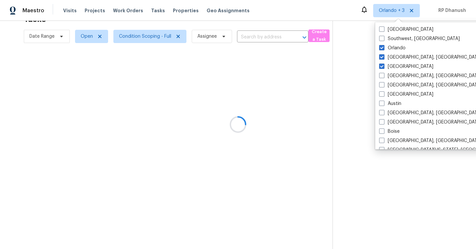
click at [377, 42] on div "Tampa Southwest, FL Orlando Miami, FL Jacksonville Albuquerque, NM Asheville, N…" at bounding box center [443, 85] width 137 height 127
click at [384, 45] on span at bounding box center [381, 47] width 5 height 5
click at [384, 45] on input "Orlando" at bounding box center [381, 47] width 4 height 4
checkbox input "false"
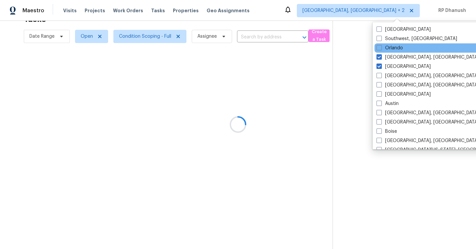
click at [384, 52] on div "Orlando" at bounding box center [441, 47] width 133 height 9
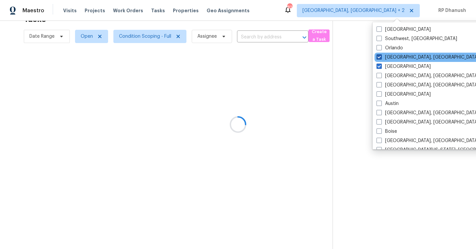
click at [385, 56] on label "[GEOGRAPHIC_DATA], [GEOGRAPHIC_DATA]" at bounding box center [428, 57] width 103 height 7
click at [381, 56] on input "[GEOGRAPHIC_DATA], [GEOGRAPHIC_DATA]" at bounding box center [379, 56] width 4 height 4
checkbox input "false"
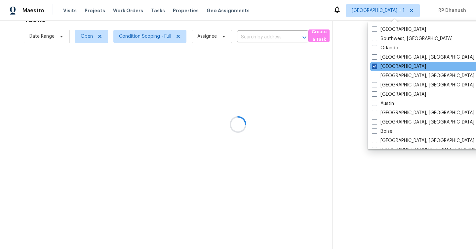
click at [385, 65] on label "[GEOGRAPHIC_DATA]" at bounding box center [399, 66] width 54 height 7
click at [376, 65] on input "[GEOGRAPHIC_DATA]" at bounding box center [374, 65] width 4 height 4
checkbox input "false"
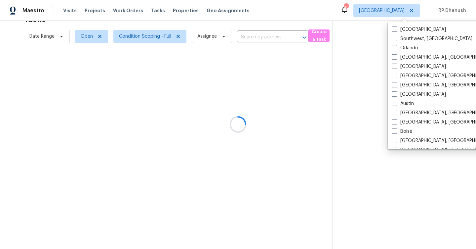
click at [361, 57] on div at bounding box center [238, 124] width 476 height 249
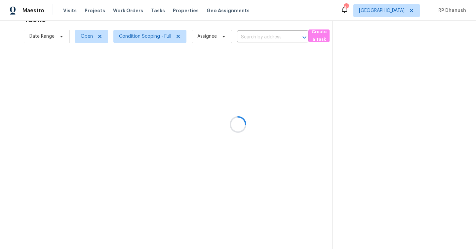
click at [401, 11] on div at bounding box center [238, 124] width 476 height 249
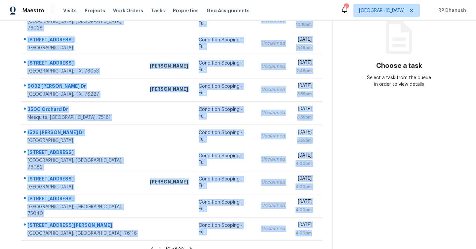
scroll to position [96, 0]
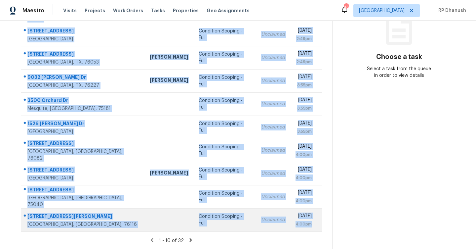
drag, startPoint x: 28, startPoint y: 100, endPoint x: 313, endPoint y: 223, distance: 310.7
click at [313, 223] on tbody "509 NW Mound St Burleson, TX, 76028 Condition Scoping - Full Unclaimed Mon, Aug…" at bounding box center [171, 115] width 301 height 231
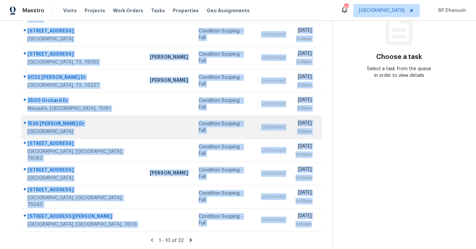
copy tbody "509 NW Mound St Burleson, TX, 76028 Condition Scoping - Full Unclaimed Mon, Aug…"
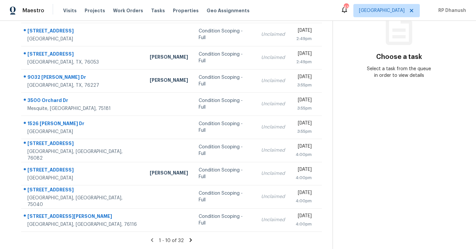
click at [190, 236] on section "Tasks 32 Results Date Range Open Condition Scoping - Full Assignee ​ Create a T…" at bounding box center [172, 92] width 322 height 313
click at [191, 240] on icon at bounding box center [191, 240] width 6 height 6
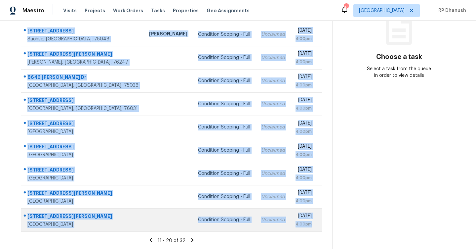
drag, startPoint x: 24, startPoint y: 99, endPoint x: 317, endPoint y: 228, distance: 319.7
click at [317, 228] on tbody "426 Combine Rd Seagoville, TX, 75159 Condition Scoping - Full Unclaimed Mon, Au…" at bounding box center [171, 115] width 301 height 231
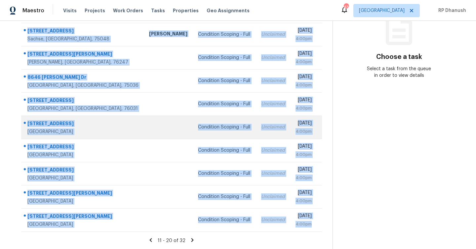
copy tbody "426 Combine Rd Seagoville, TX, 75159 Condition Scoping - Full Unclaimed Mon, Au…"
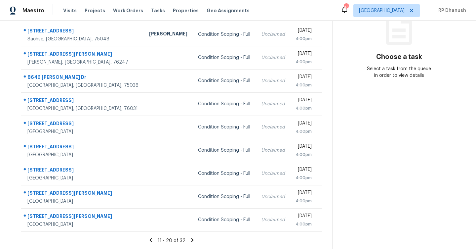
click at [191, 239] on icon at bounding box center [192, 240] width 2 height 4
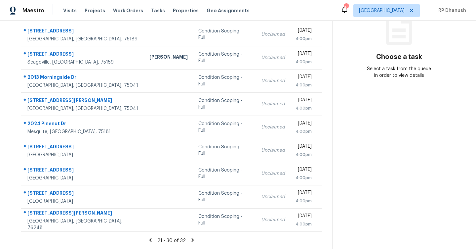
drag, startPoint x: 26, startPoint y: 50, endPoint x: 326, endPoint y: 222, distance: 345.9
click at [326, 222] on div "Address HPM Type Assignee Due 929 Cope St Midlothian, TX, 76065 Jason Fletcher …" at bounding box center [172, 106] width 322 height 251
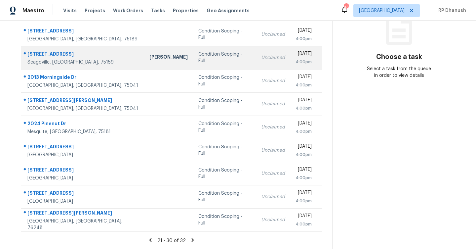
copy table "Address HPM Type Assignee Due"
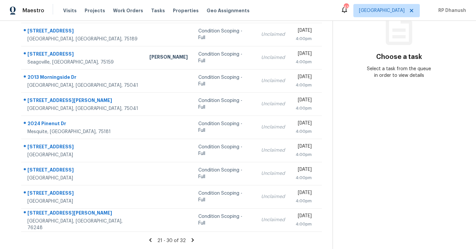
click at [233, 240] on div "21 - 30 of 32" at bounding box center [172, 240] width 322 height 7
click at [193, 237] on icon at bounding box center [193, 240] width 6 height 6
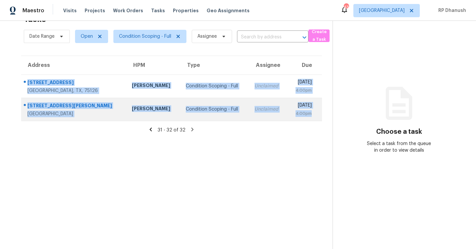
drag, startPoint x: 23, startPoint y: 76, endPoint x: 315, endPoint y: 115, distance: 294.2
click at [315, 115] on tbody "2133 Silsbee Ct Forney, TX, 75126 Brad Limes Condition Scoping - Full Unclaimed…" at bounding box center [171, 97] width 301 height 46
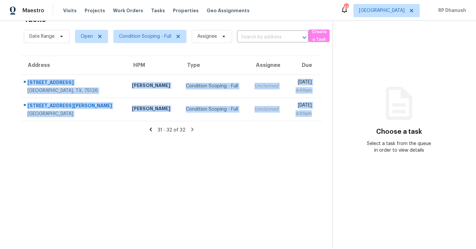
copy tbody "2133 Silsbee Ct Forney, TX, 75126 Brad Limes Condition Scoping - Full Unclaimed…"
click at [410, 61] on section "Choose a task Select a task from the queue in order to view details" at bounding box center [399, 124] width 133 height 249
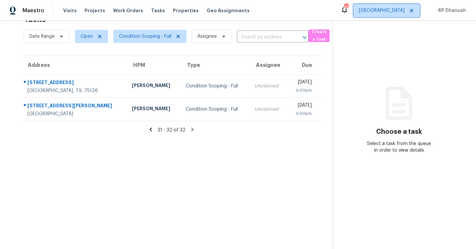
drag, startPoint x: 402, startPoint y: 7, endPoint x: 402, endPoint y: 19, distance: 12.6
click at [402, 7] on span "[GEOGRAPHIC_DATA]" at bounding box center [386, 10] width 66 height 13
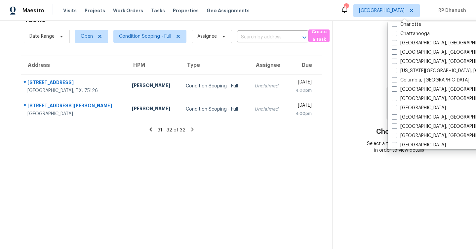
scroll to position [0, 0]
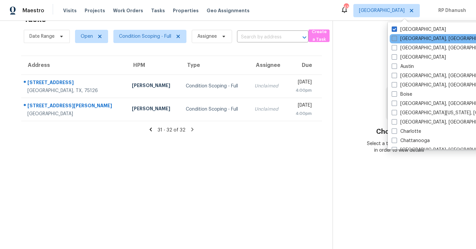
click at [401, 37] on label "[GEOGRAPHIC_DATA], [GEOGRAPHIC_DATA]" at bounding box center [443, 38] width 103 height 7
click at [396, 37] on input "[GEOGRAPHIC_DATA], [GEOGRAPHIC_DATA]" at bounding box center [394, 37] width 4 height 4
checkbox input "true"
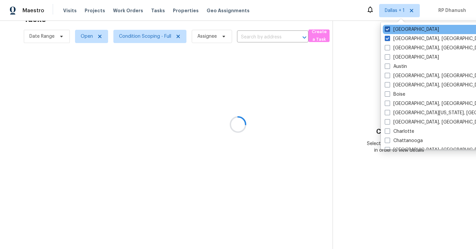
click at [401, 29] on label "[GEOGRAPHIC_DATA]" at bounding box center [412, 29] width 54 height 7
click at [389, 29] on input "[GEOGRAPHIC_DATA]" at bounding box center [387, 28] width 4 height 4
checkbox input "false"
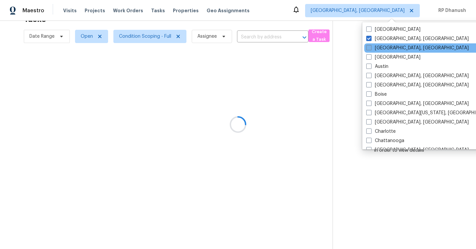
click at [389, 46] on label "[GEOGRAPHIC_DATA], [GEOGRAPHIC_DATA]" at bounding box center [417, 48] width 103 height 7
click at [371, 46] on input "[GEOGRAPHIC_DATA], [GEOGRAPHIC_DATA]" at bounding box center [368, 47] width 4 height 4
checkbox input "true"
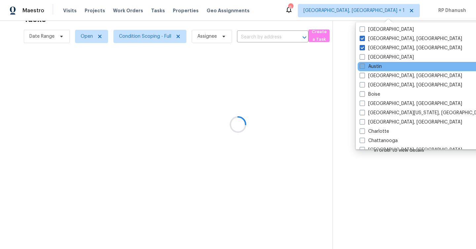
click at [368, 63] on label "Austin" at bounding box center [371, 66] width 22 height 7
click at [364, 63] on input "Austin" at bounding box center [362, 65] width 4 height 4
checkbox input "true"
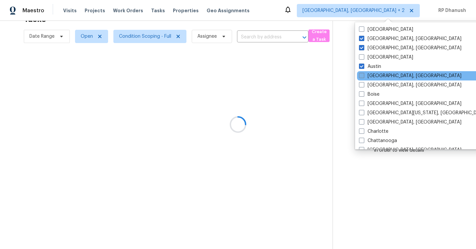
click at [368, 74] on label "[GEOGRAPHIC_DATA], [GEOGRAPHIC_DATA]" at bounding box center [410, 75] width 103 height 7
click at [363, 74] on input "[GEOGRAPHIC_DATA], [GEOGRAPHIC_DATA]" at bounding box center [361, 74] width 4 height 4
checkbox input "true"
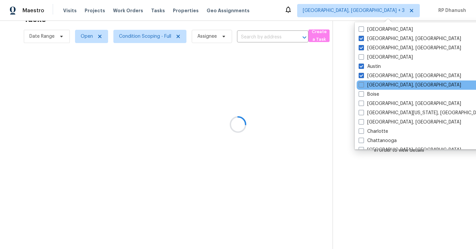
click at [367, 81] on div "[GEOGRAPHIC_DATA], [GEOGRAPHIC_DATA]" at bounding box center [423, 84] width 133 height 9
click at [364, 89] on div "[GEOGRAPHIC_DATA], [GEOGRAPHIC_DATA]" at bounding box center [423, 84] width 133 height 9
click at [367, 86] on label "[GEOGRAPHIC_DATA], [GEOGRAPHIC_DATA]" at bounding box center [410, 85] width 103 height 7
click at [363, 86] on input "[GEOGRAPHIC_DATA], [GEOGRAPHIC_DATA]" at bounding box center [361, 84] width 4 height 4
checkbox input "true"
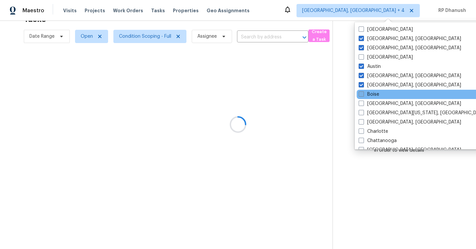
click at [367, 95] on label "Boise" at bounding box center [369, 94] width 21 height 7
click at [363, 95] on input "Boise" at bounding box center [361, 93] width 4 height 4
checkbox input "true"
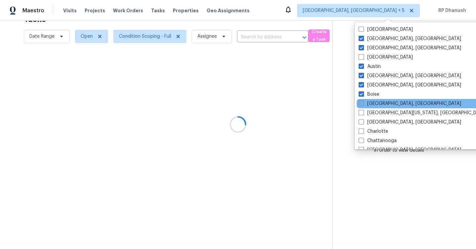
click at [367, 102] on label "[GEOGRAPHIC_DATA], [GEOGRAPHIC_DATA]" at bounding box center [410, 103] width 103 height 7
click at [363, 102] on input "[GEOGRAPHIC_DATA], [GEOGRAPHIC_DATA]" at bounding box center [361, 102] width 4 height 4
checkbox input "true"
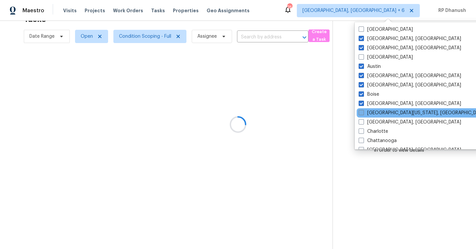
click at [365, 110] on label "[GEOGRAPHIC_DATA][US_STATE], [GEOGRAPHIC_DATA]" at bounding box center [422, 112] width 127 height 7
click at [363, 110] on input "[GEOGRAPHIC_DATA][US_STATE], [GEOGRAPHIC_DATA]" at bounding box center [361, 111] width 4 height 4
checkbox input "true"
click at [365, 117] on div "[GEOGRAPHIC_DATA][US_STATE], [GEOGRAPHIC_DATA]" at bounding box center [423, 112] width 133 height 9
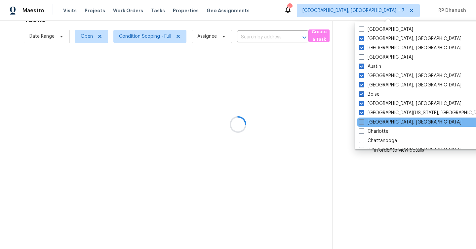
click at [365, 121] on label "[GEOGRAPHIC_DATA], [GEOGRAPHIC_DATA]" at bounding box center [410, 122] width 103 height 7
click at [363, 121] on input "[GEOGRAPHIC_DATA], [GEOGRAPHIC_DATA]" at bounding box center [361, 121] width 4 height 4
checkbox input "true"
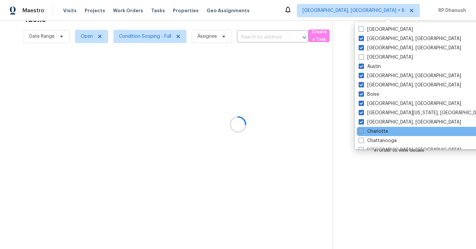
click at [364, 132] on label "Charlotte" at bounding box center [373, 131] width 29 height 7
click at [363, 132] on input "Charlotte" at bounding box center [361, 130] width 4 height 4
checkbox input "true"
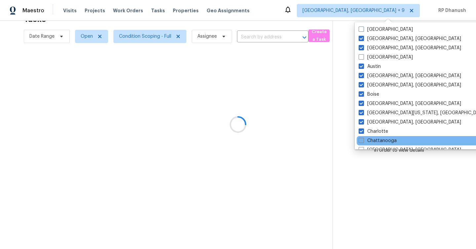
click at [364, 139] on label "Chattanooga" at bounding box center [378, 140] width 38 height 7
click at [363, 139] on input "Chattanooga" at bounding box center [361, 139] width 4 height 4
checkbox input "true"
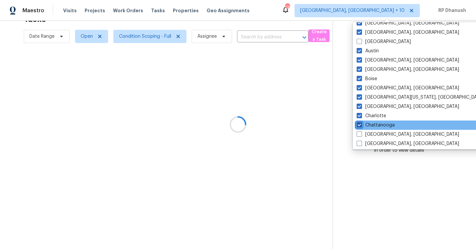
scroll to position [35, 0]
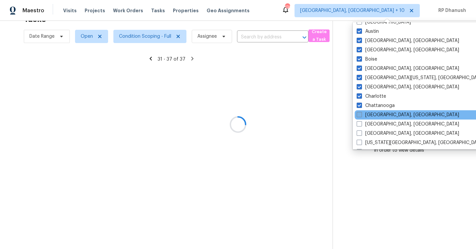
click at [366, 117] on label "[GEOGRAPHIC_DATA], [GEOGRAPHIC_DATA]" at bounding box center [408, 114] width 103 height 7
click at [361, 116] on input "[GEOGRAPHIC_DATA], [GEOGRAPHIC_DATA]" at bounding box center [359, 113] width 4 height 4
checkbox input "true"
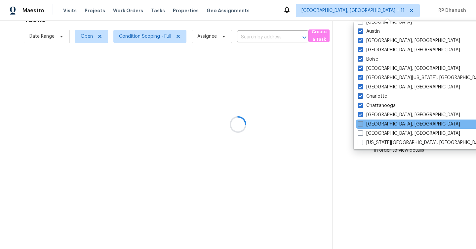
click at [366, 123] on label "[GEOGRAPHIC_DATA], [GEOGRAPHIC_DATA]" at bounding box center [409, 124] width 103 height 7
click at [362, 123] on input "[GEOGRAPHIC_DATA], [GEOGRAPHIC_DATA]" at bounding box center [360, 123] width 4 height 4
checkbox input "true"
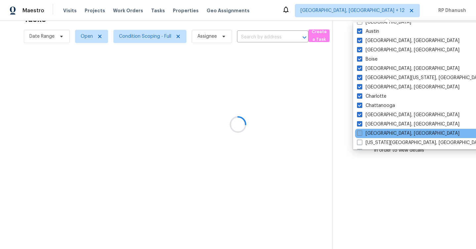
click at [366, 135] on label "[GEOGRAPHIC_DATA], [GEOGRAPHIC_DATA]" at bounding box center [408, 133] width 103 height 7
click at [361, 134] on input "[GEOGRAPHIC_DATA], [GEOGRAPHIC_DATA]" at bounding box center [359, 132] width 4 height 4
checkbox input "true"
click at [366, 137] on div "[GEOGRAPHIC_DATA], [GEOGRAPHIC_DATA]" at bounding box center [421, 133] width 133 height 9
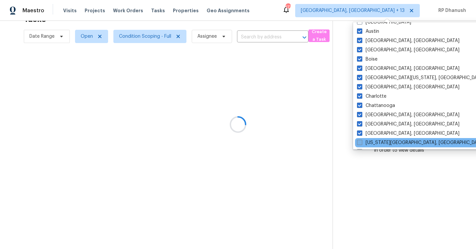
click at [365, 145] on label "[US_STATE][GEOGRAPHIC_DATA], [GEOGRAPHIC_DATA]" at bounding box center [420, 142] width 127 height 7
click at [361, 144] on input "[US_STATE][GEOGRAPHIC_DATA], [GEOGRAPHIC_DATA]" at bounding box center [359, 141] width 4 height 4
checkbox input "true"
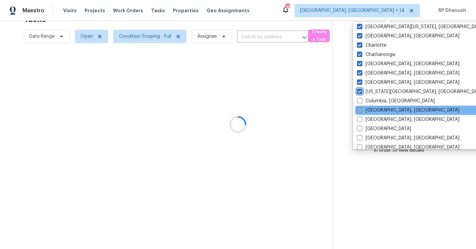
scroll to position [92, 0]
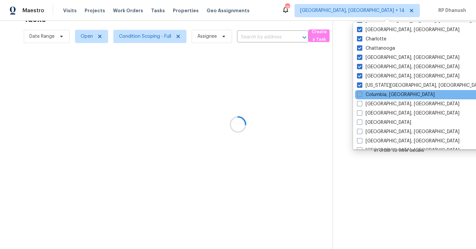
click at [369, 96] on label "Columbia, [GEOGRAPHIC_DATA]" at bounding box center [396, 94] width 78 height 7
click at [361, 96] on input "Columbia, [GEOGRAPHIC_DATA]" at bounding box center [359, 93] width 4 height 4
checkbox input "true"
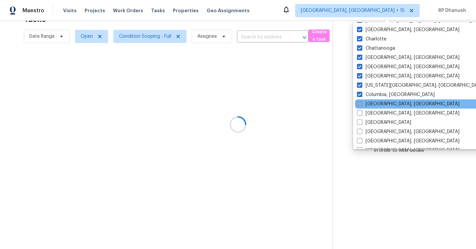
click at [369, 102] on label "[GEOGRAPHIC_DATA], [GEOGRAPHIC_DATA]" at bounding box center [408, 104] width 103 height 7
click at [361, 102] on input "[GEOGRAPHIC_DATA], [GEOGRAPHIC_DATA]" at bounding box center [359, 103] width 4 height 4
checkbox input "true"
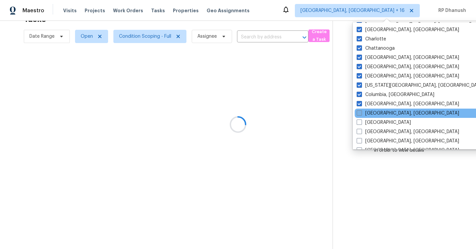
click at [367, 112] on label "[GEOGRAPHIC_DATA], [GEOGRAPHIC_DATA]" at bounding box center [408, 113] width 103 height 7
click at [361, 112] on input "[GEOGRAPHIC_DATA], [GEOGRAPHIC_DATA]" at bounding box center [359, 112] width 4 height 4
checkbox input "true"
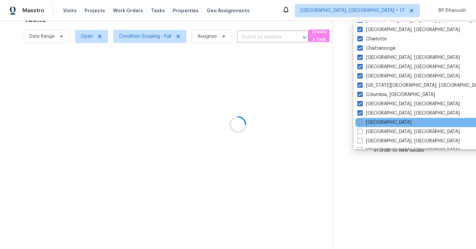
click at [367, 120] on label "[GEOGRAPHIC_DATA]" at bounding box center [384, 122] width 54 height 7
click at [362, 120] on input "[GEOGRAPHIC_DATA]" at bounding box center [359, 121] width 4 height 4
checkbox input "true"
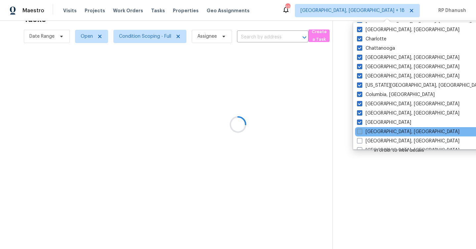
click at [367, 129] on label "[GEOGRAPHIC_DATA], [GEOGRAPHIC_DATA]" at bounding box center [408, 131] width 103 height 7
click at [361, 129] on input "[GEOGRAPHIC_DATA], [GEOGRAPHIC_DATA]" at bounding box center [359, 130] width 4 height 4
checkbox input "true"
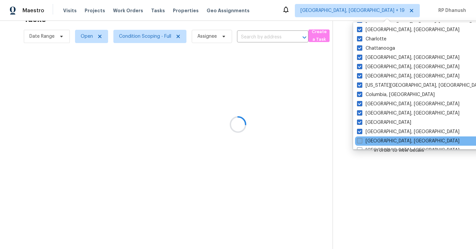
click at [367, 138] on label "[GEOGRAPHIC_DATA], [GEOGRAPHIC_DATA]" at bounding box center [408, 141] width 103 height 7
click at [361, 138] on input "[GEOGRAPHIC_DATA], [GEOGRAPHIC_DATA]" at bounding box center [359, 140] width 4 height 4
checkbox input "true"
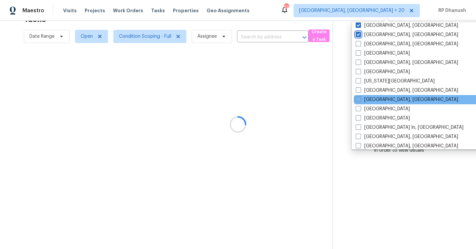
scroll to position [193, 0]
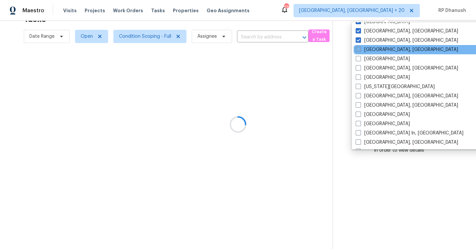
click at [372, 50] on label "[GEOGRAPHIC_DATA], [GEOGRAPHIC_DATA]" at bounding box center [407, 49] width 103 height 7
click at [360, 50] on input "[GEOGRAPHIC_DATA], [GEOGRAPHIC_DATA]" at bounding box center [358, 48] width 4 height 4
checkbox input "true"
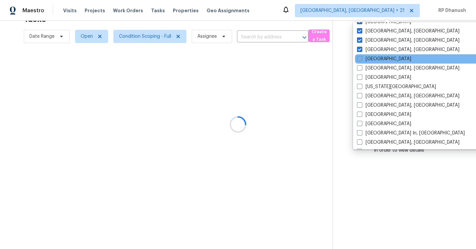
click at [371, 57] on label "[GEOGRAPHIC_DATA]" at bounding box center [384, 59] width 54 height 7
click at [361, 57] on input "[GEOGRAPHIC_DATA]" at bounding box center [359, 58] width 4 height 4
checkbox input "true"
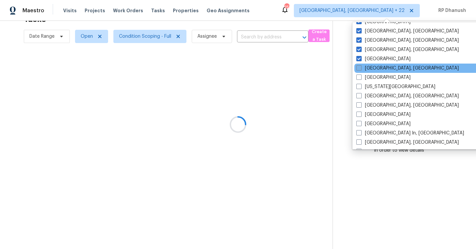
click at [374, 68] on label "[GEOGRAPHIC_DATA], [GEOGRAPHIC_DATA]" at bounding box center [407, 68] width 103 height 7
click at [361, 68] on input "[GEOGRAPHIC_DATA], [GEOGRAPHIC_DATA]" at bounding box center [358, 67] width 4 height 4
checkbox input "true"
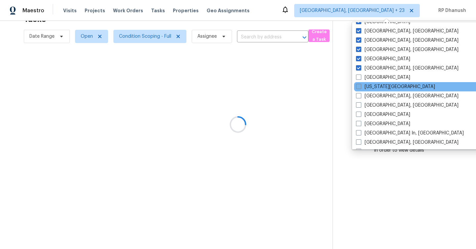
click at [372, 84] on label "[US_STATE][GEOGRAPHIC_DATA]" at bounding box center [395, 86] width 79 height 7
click at [360, 84] on input "[US_STATE][GEOGRAPHIC_DATA]" at bounding box center [358, 85] width 4 height 4
checkbox input "true"
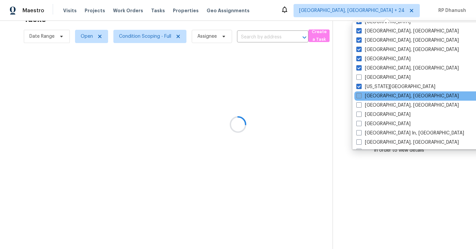
click at [371, 96] on label "[GEOGRAPHIC_DATA], [GEOGRAPHIC_DATA]" at bounding box center [407, 96] width 103 height 7
click at [361, 96] on input "[GEOGRAPHIC_DATA], [GEOGRAPHIC_DATA]" at bounding box center [358, 95] width 4 height 4
checkbox input "true"
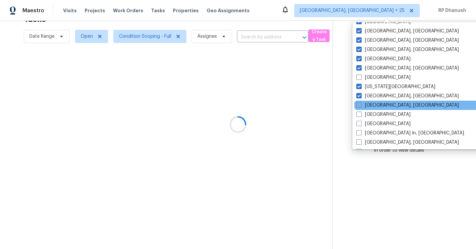
click at [371, 103] on label "[GEOGRAPHIC_DATA], [GEOGRAPHIC_DATA]" at bounding box center [407, 105] width 103 height 7
click at [361, 103] on input "[GEOGRAPHIC_DATA], [GEOGRAPHIC_DATA]" at bounding box center [358, 104] width 4 height 4
checkbox input "true"
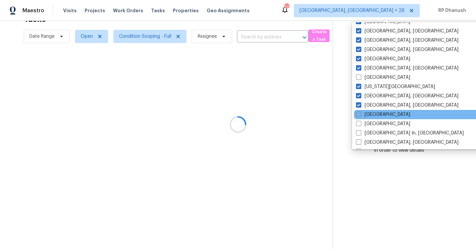
click at [369, 117] on label "[GEOGRAPHIC_DATA]" at bounding box center [383, 114] width 54 height 7
click at [360, 115] on input "[GEOGRAPHIC_DATA]" at bounding box center [358, 113] width 4 height 4
checkbox input "true"
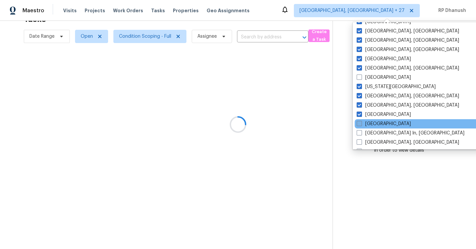
click at [369, 126] on label "[GEOGRAPHIC_DATA]" at bounding box center [384, 123] width 54 height 7
click at [361, 125] on input "[GEOGRAPHIC_DATA]" at bounding box center [359, 122] width 4 height 4
checkbox input "true"
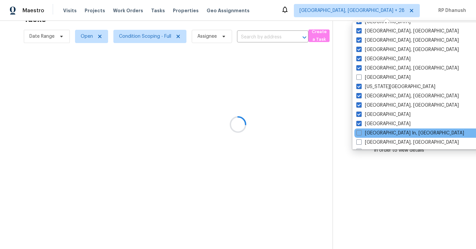
click at [369, 129] on div "[GEOGRAPHIC_DATA] In, [GEOGRAPHIC_DATA]" at bounding box center [420, 132] width 133 height 9
click at [370, 134] on label "[GEOGRAPHIC_DATA] In, [GEOGRAPHIC_DATA]" at bounding box center [410, 133] width 108 height 7
click at [361, 134] on input "[GEOGRAPHIC_DATA] In, [GEOGRAPHIC_DATA]" at bounding box center [358, 132] width 4 height 4
checkbox input "true"
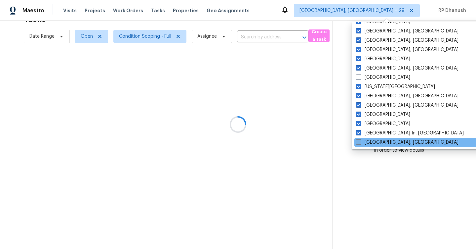
click at [370, 140] on label "[GEOGRAPHIC_DATA], [GEOGRAPHIC_DATA]" at bounding box center [407, 142] width 103 height 7
click at [360, 140] on input "[GEOGRAPHIC_DATA], [GEOGRAPHIC_DATA]" at bounding box center [358, 141] width 4 height 4
checkbox input "true"
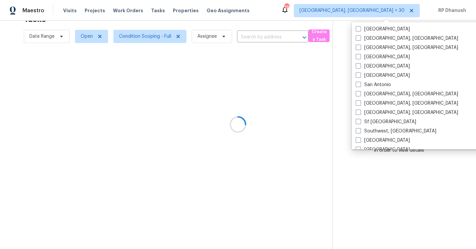
scroll to position [443, 0]
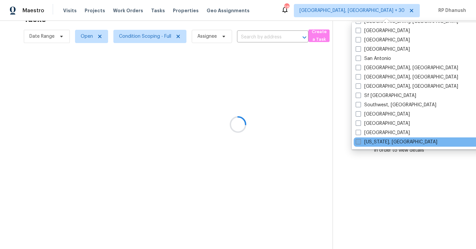
click at [368, 141] on label "[US_STATE], [GEOGRAPHIC_DATA]" at bounding box center [397, 142] width 82 height 7
click at [360, 141] on input "[US_STATE], [GEOGRAPHIC_DATA]" at bounding box center [358, 141] width 4 height 4
checkbox input "true"
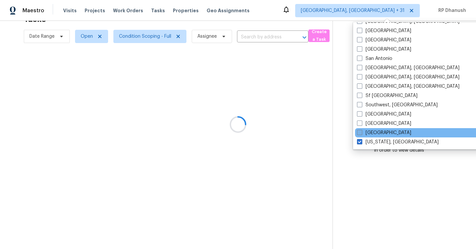
click at [368, 132] on label "[GEOGRAPHIC_DATA]" at bounding box center [384, 132] width 54 height 7
click at [361, 132] on input "[GEOGRAPHIC_DATA]" at bounding box center [359, 131] width 4 height 4
checkbox input "true"
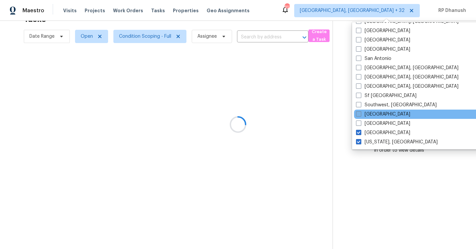
click at [374, 113] on label "[GEOGRAPHIC_DATA]" at bounding box center [383, 114] width 54 height 7
click at [360, 113] on input "[GEOGRAPHIC_DATA]" at bounding box center [358, 113] width 4 height 4
checkbox input "true"
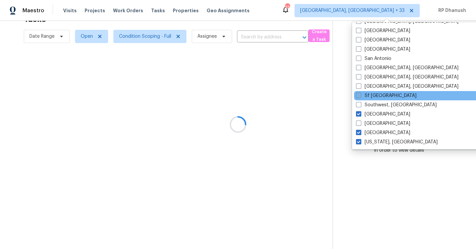
click at [378, 95] on label "Sf [GEOGRAPHIC_DATA]" at bounding box center [386, 95] width 61 height 7
click at [360, 95] on input "Sf [GEOGRAPHIC_DATA]" at bounding box center [358, 94] width 4 height 4
checkbox input "true"
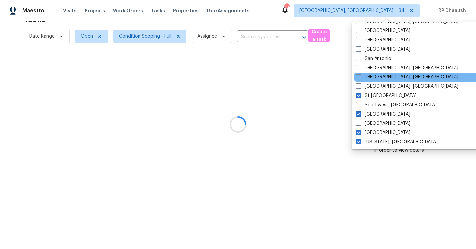
click at [381, 81] on div "[GEOGRAPHIC_DATA], [GEOGRAPHIC_DATA]" at bounding box center [420, 76] width 133 height 9
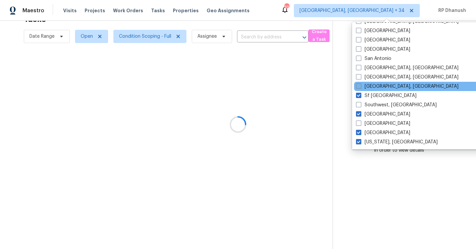
click at [381, 84] on label "[GEOGRAPHIC_DATA], [GEOGRAPHIC_DATA]" at bounding box center [407, 86] width 103 height 7
click at [360, 84] on input "[GEOGRAPHIC_DATA], [GEOGRAPHIC_DATA]" at bounding box center [358, 85] width 4 height 4
checkbox input "true"
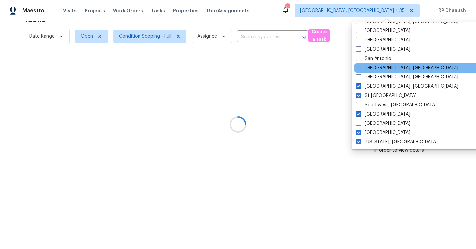
click at [383, 69] on label "[GEOGRAPHIC_DATA], [GEOGRAPHIC_DATA]" at bounding box center [407, 67] width 103 height 7
click at [360, 69] on input "[GEOGRAPHIC_DATA], [GEOGRAPHIC_DATA]" at bounding box center [358, 66] width 4 height 4
checkbox input "true"
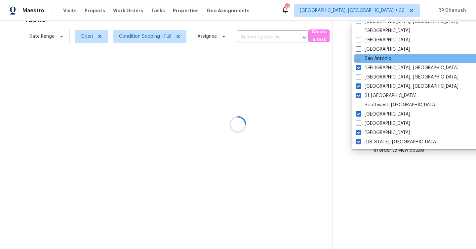
click at [381, 58] on label "San Antonio" at bounding box center [373, 58] width 35 height 7
click at [360, 58] on input "San Antonio" at bounding box center [358, 57] width 4 height 4
checkbox input "true"
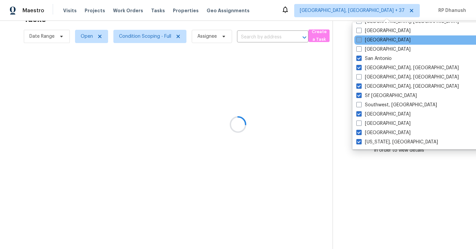
click at [381, 42] on label "[GEOGRAPHIC_DATA]" at bounding box center [383, 40] width 54 height 7
click at [361, 41] on input "[GEOGRAPHIC_DATA]" at bounding box center [358, 39] width 4 height 4
checkbox input "true"
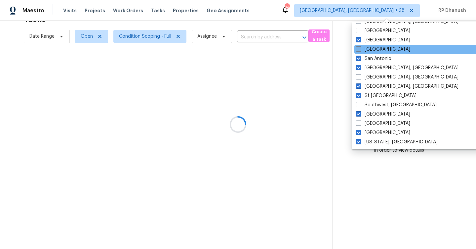
click at [379, 48] on label "[GEOGRAPHIC_DATA]" at bounding box center [383, 49] width 54 height 7
click at [360, 48] on input "[GEOGRAPHIC_DATA]" at bounding box center [358, 48] width 4 height 4
checkbox input "true"
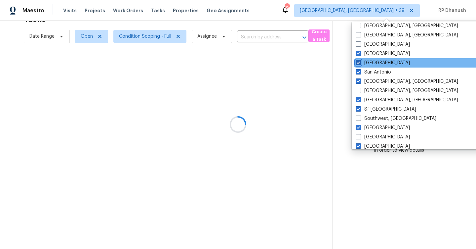
scroll to position [420, 0]
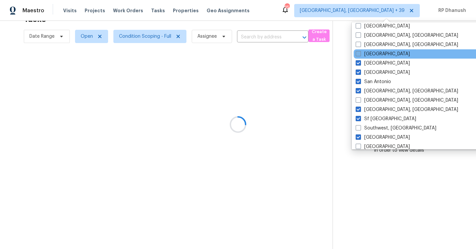
click at [368, 52] on label "[GEOGRAPHIC_DATA]" at bounding box center [383, 54] width 54 height 7
click at [360, 52] on input "[GEOGRAPHIC_DATA]" at bounding box center [358, 53] width 4 height 4
checkbox input "true"
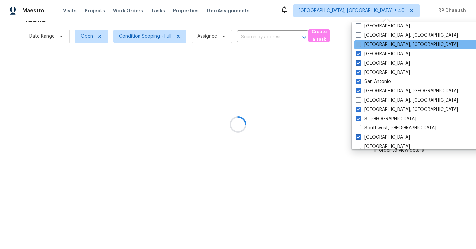
click at [368, 41] on label "[GEOGRAPHIC_DATA], [GEOGRAPHIC_DATA]" at bounding box center [407, 44] width 103 height 7
click at [360, 41] on input "[GEOGRAPHIC_DATA], [GEOGRAPHIC_DATA]" at bounding box center [358, 43] width 4 height 4
checkbox input "true"
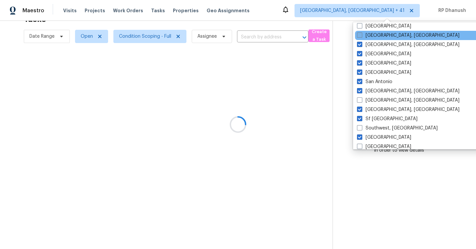
click at [368, 33] on label "[GEOGRAPHIC_DATA], [GEOGRAPHIC_DATA]" at bounding box center [408, 35] width 103 height 7
click at [361, 33] on input "[GEOGRAPHIC_DATA], [GEOGRAPHIC_DATA]" at bounding box center [359, 34] width 4 height 4
checkbox input "true"
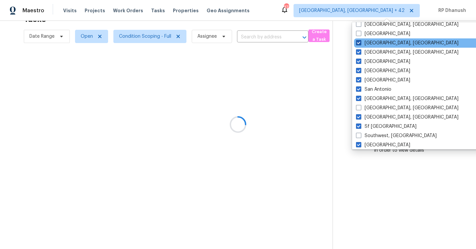
click at [369, 36] on label "[GEOGRAPHIC_DATA]" at bounding box center [383, 33] width 54 height 7
click at [360, 35] on input "[GEOGRAPHIC_DATA]" at bounding box center [358, 32] width 4 height 4
checkbox input "true"
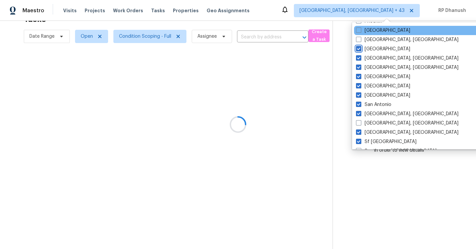
scroll to position [388, 0]
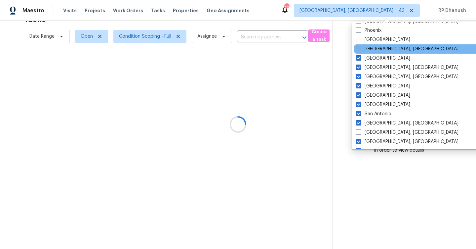
click at [371, 48] on label "[GEOGRAPHIC_DATA], [GEOGRAPHIC_DATA]" at bounding box center [407, 49] width 103 height 7
click at [360, 48] on input "[GEOGRAPHIC_DATA], [GEOGRAPHIC_DATA]" at bounding box center [358, 48] width 4 height 4
checkbox input "true"
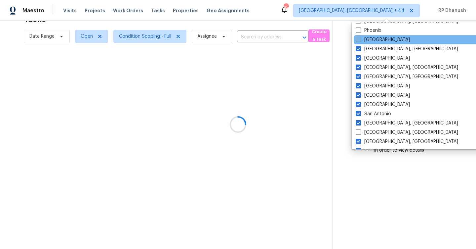
click at [371, 39] on label "[GEOGRAPHIC_DATA]" at bounding box center [383, 39] width 54 height 7
click at [360, 39] on input "[GEOGRAPHIC_DATA]" at bounding box center [358, 38] width 4 height 4
checkbox input "true"
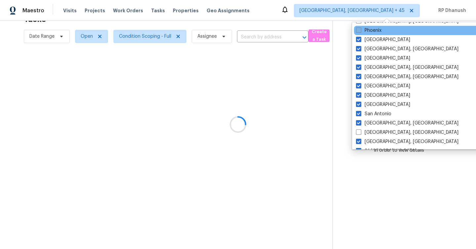
click at [371, 30] on label "Phoenix" at bounding box center [368, 30] width 25 height 7
click at [360, 30] on input "Phoenix" at bounding box center [358, 29] width 4 height 4
checkbox input "true"
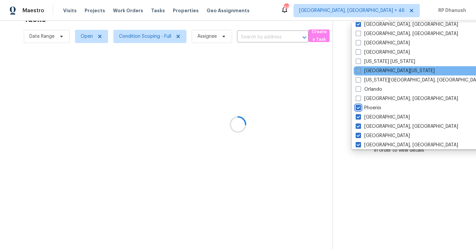
scroll to position [306, 0]
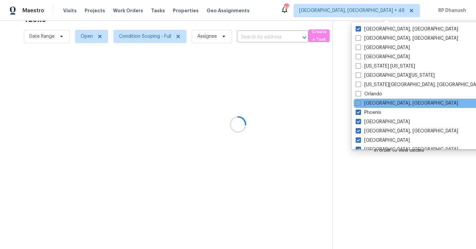
click at [368, 100] on label "[GEOGRAPHIC_DATA], [GEOGRAPHIC_DATA]" at bounding box center [407, 103] width 103 height 7
click at [360, 100] on input "[GEOGRAPHIC_DATA], [GEOGRAPHIC_DATA]" at bounding box center [358, 102] width 4 height 4
checkbox input "true"
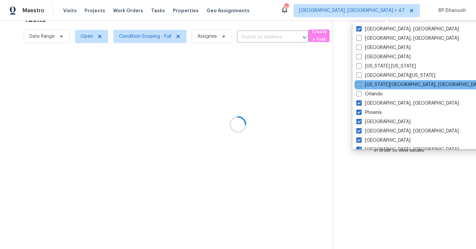
click at [371, 83] on label "[US_STATE][GEOGRAPHIC_DATA], [GEOGRAPHIC_DATA]" at bounding box center [419, 84] width 127 height 7
click at [361, 83] on input "[US_STATE][GEOGRAPHIC_DATA], [GEOGRAPHIC_DATA]" at bounding box center [358, 83] width 4 height 4
checkbox input "true"
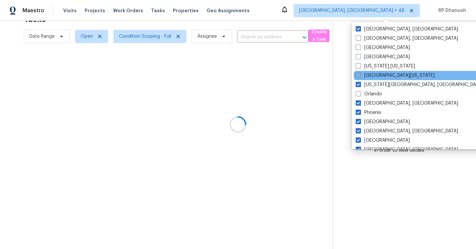
click at [371, 76] on label "[GEOGRAPHIC_DATA][US_STATE]" at bounding box center [395, 75] width 79 height 7
click at [360, 76] on input "[GEOGRAPHIC_DATA][US_STATE]" at bounding box center [358, 74] width 4 height 4
checkbox input "true"
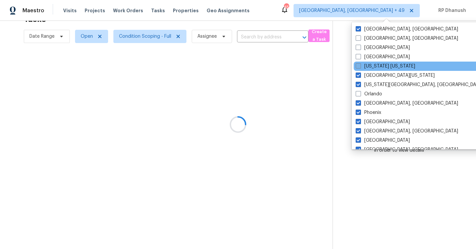
click at [374, 65] on label "[US_STATE] [US_STATE]" at bounding box center [386, 66] width 60 height 7
click at [360, 65] on input "[US_STATE] [US_STATE]" at bounding box center [358, 65] width 4 height 4
checkbox input "true"
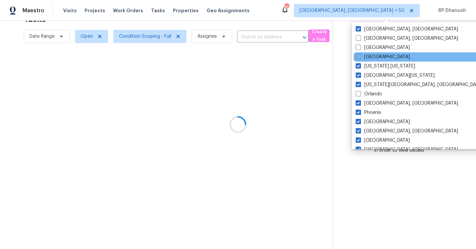
click at [377, 56] on label "[GEOGRAPHIC_DATA]" at bounding box center [383, 57] width 54 height 7
click at [360, 56] on input "[GEOGRAPHIC_DATA]" at bounding box center [358, 56] width 4 height 4
checkbox input "true"
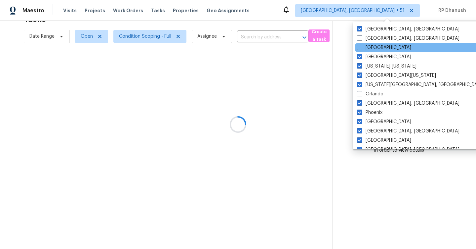
click at [377, 43] on div "[GEOGRAPHIC_DATA]" at bounding box center [421, 47] width 133 height 9
click at [373, 44] on div "[GEOGRAPHIC_DATA]" at bounding box center [421, 47] width 133 height 9
click at [364, 49] on label "[GEOGRAPHIC_DATA]" at bounding box center [384, 47] width 54 height 7
click at [361, 49] on input "[GEOGRAPHIC_DATA]" at bounding box center [359, 46] width 4 height 4
checkbox input "true"
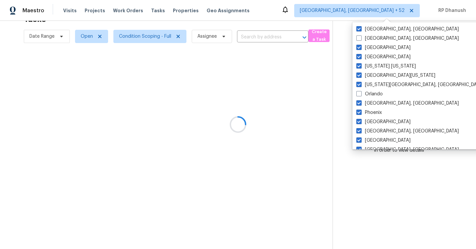
click at [338, 60] on div at bounding box center [238, 124] width 476 height 249
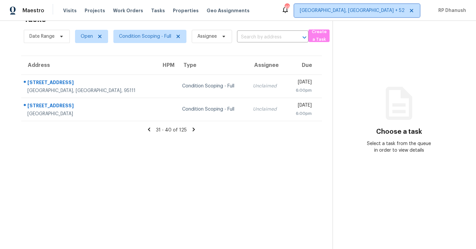
click at [399, 10] on span "Albuquerque, NM + 52" at bounding box center [352, 10] width 105 height 7
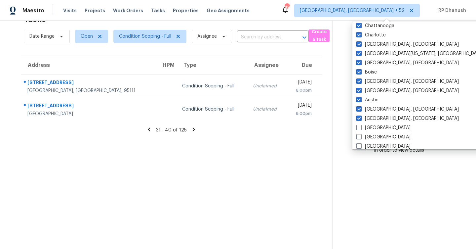
scroll to position [443, 0]
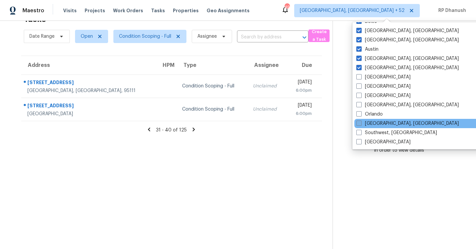
click at [378, 124] on label "[GEOGRAPHIC_DATA], [GEOGRAPHIC_DATA]" at bounding box center [407, 123] width 103 height 7
click at [361, 124] on input "[GEOGRAPHIC_DATA], [GEOGRAPHIC_DATA]" at bounding box center [358, 122] width 4 height 4
checkbox input "true"
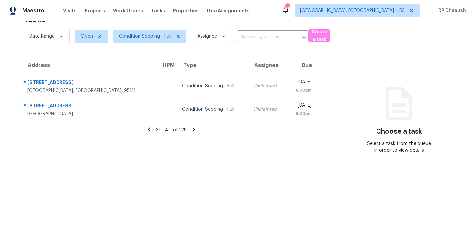
click at [172, 214] on section "Tasks 125 Results Date Range Open Condition Scoping - Full Assignee ​ Create a …" at bounding box center [172, 130] width 322 height 238
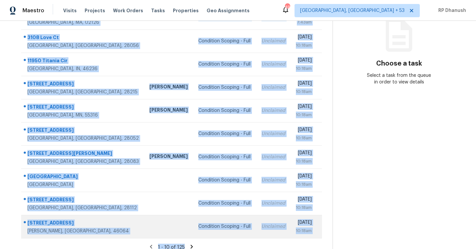
scroll to position [96, 0]
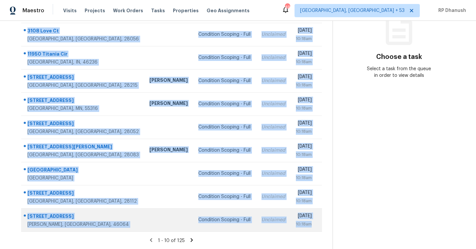
drag, startPoint x: 25, startPoint y: 99, endPoint x: 317, endPoint y: 225, distance: 318.1
click at [317, 225] on tbody "[STREET_ADDRESS] Condition Scoping - Full Unclaimed [DATE] 7:43am 3108 Love [GE…" at bounding box center [171, 115] width 301 height 231
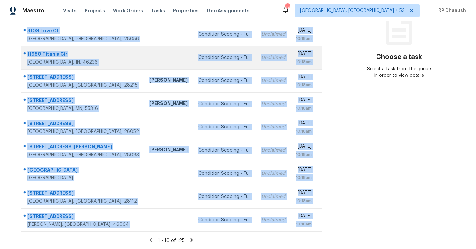
copy tbody "[STREET_ADDRESS] Condition Scoping - Full Unclaimed [DATE] 7:43am 3108 Love [GE…"
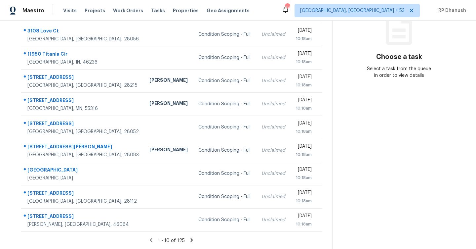
click at [191, 239] on icon at bounding box center [192, 240] width 2 height 4
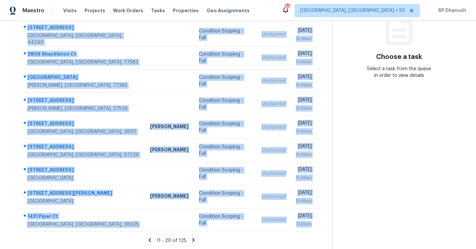
drag, startPoint x: 25, startPoint y: 97, endPoint x: 322, endPoint y: 233, distance: 326.6
click at [322, 233] on section "Tasks 125 Results Date Range Open Condition Scoping - Full Assignee ​ Create a …" at bounding box center [172, 92] width 322 height 313
copy tbody "[STREET_ADDRESS] [PERSON_NAME] Condition Scoping - Full Unclaimed [DATE] 10:18a…"
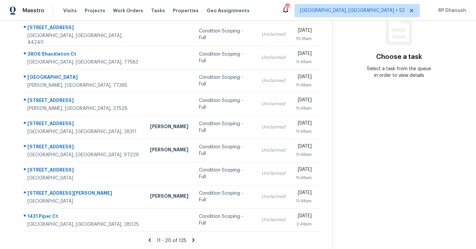
click at [192, 239] on icon at bounding box center [193, 240] width 2 height 4
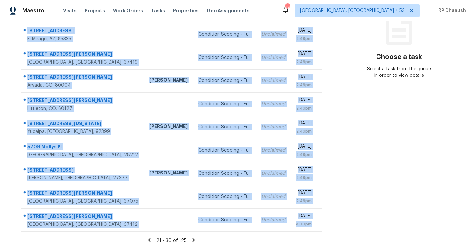
drag, startPoint x: 27, startPoint y: 98, endPoint x: 315, endPoint y: 235, distance: 319.2
click at [315, 235] on section "Tasks 125 Results Date Range Open Condition Scoping - Full Assignee ​ Create a …" at bounding box center [172, 92] width 322 height 313
copy tbody "[STREET_ADDRESS][PERSON_NAME] Condition Scoping - Full Unclaimed [DATE] 2:49pm …"
click at [192, 237] on icon at bounding box center [194, 240] width 6 height 6
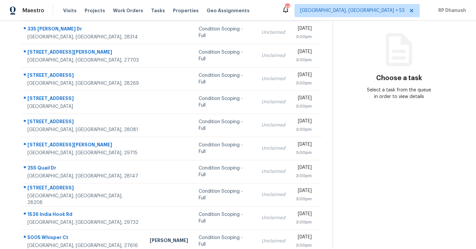
scroll to position [89, 0]
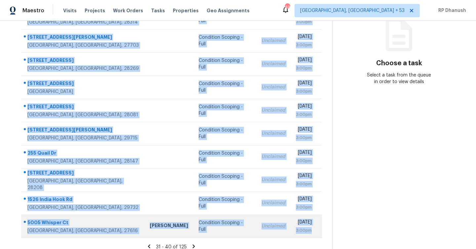
drag, startPoint x: 25, startPoint y: 100, endPoint x: 317, endPoint y: 232, distance: 320.4
click at [317, 232] on tbody "[STREET_ADDRESS][PERSON_NAME] Condition Scoping - Full Unclaimed [DATE] 3:00pm …" at bounding box center [171, 121] width 301 height 231
copy tbody "[STREET_ADDRESS][PERSON_NAME] Condition Scoping - Full Unclaimed [DATE] 3:00pm …"
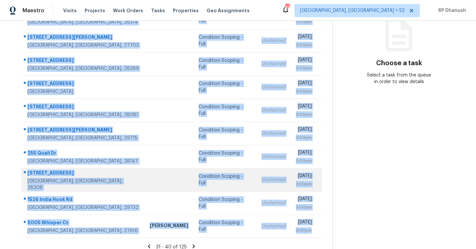
scroll to position [96, 0]
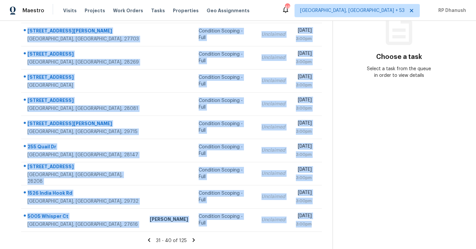
click at [192, 237] on icon at bounding box center [194, 240] width 6 height 6
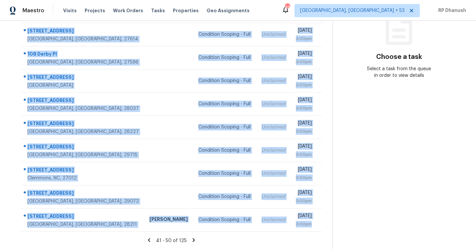
drag, startPoint x: 26, startPoint y: 100, endPoint x: 322, endPoint y: 233, distance: 324.7
click at [322, 233] on section "Tasks 125 Results Date Range Open Condition Scoping - Full Assignee ​ Create a …" at bounding box center [172, 92] width 322 height 313
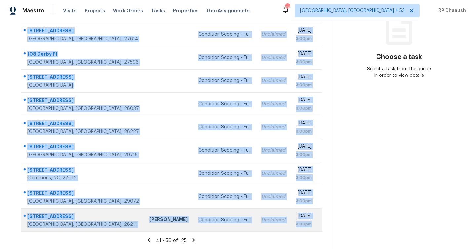
copy tbody "[STREET_ADDRESS][PERSON_NAME] Condition Scoping - Full Unclaimed [DATE] 3:00pm …"
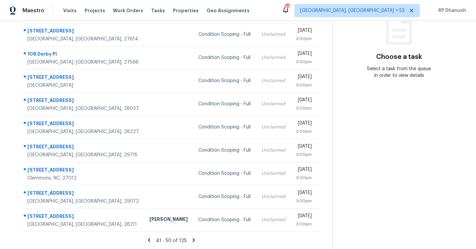
click at [194, 239] on icon at bounding box center [194, 240] width 6 height 6
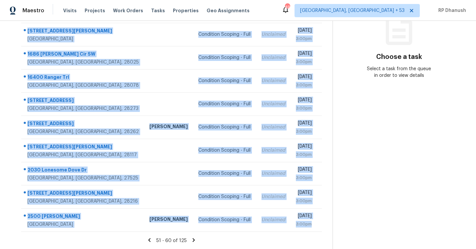
drag, startPoint x: 25, startPoint y: 100, endPoint x: 305, endPoint y: 234, distance: 310.8
click at [305, 234] on section "Tasks 125 Results Date Range Open Condition Scoping - Full Assignee ​ Create a …" at bounding box center [172, 92] width 322 height 313
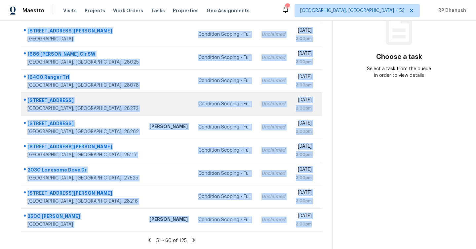
copy tbody "[STREET_ADDRESS] [PERSON_NAME] Condition Scoping - Full Unclaimed [DATE] 3:00pm…"
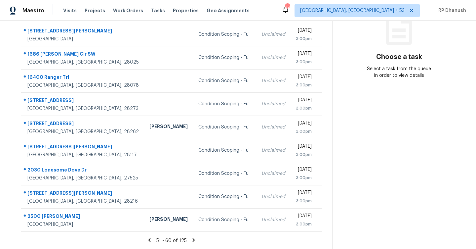
click at [193, 239] on icon at bounding box center [194, 240] width 2 height 4
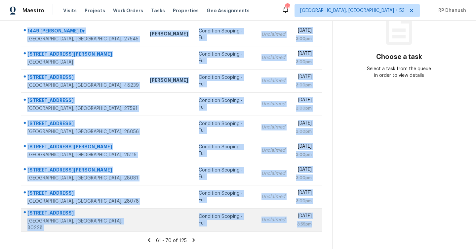
drag, startPoint x: 27, startPoint y: 78, endPoint x: 312, endPoint y: 229, distance: 322.9
click at [312, 229] on tbody "[STREET_ADDRESS][PERSON_NAME] Condition Scoping - Full Unclaimed [DATE] 3:00pm …" at bounding box center [171, 115] width 301 height 231
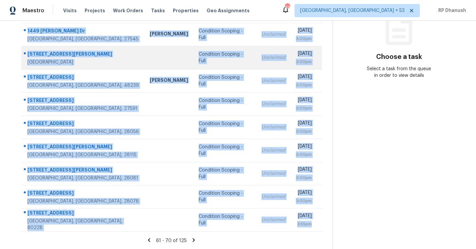
copy tbody "[STREET_ADDRESS][PERSON_NAME] Condition Scoping - Full Unclaimed [DATE] 3:00pm …"
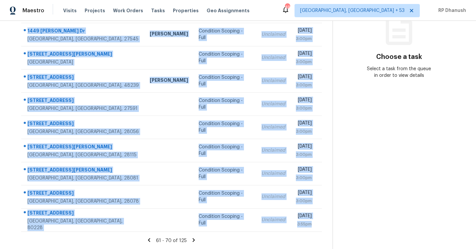
click at [193, 239] on icon at bounding box center [194, 240] width 2 height 4
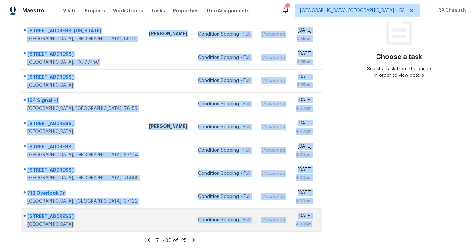
drag, startPoint x: 26, startPoint y: 99, endPoint x: 320, endPoint y: 225, distance: 319.6
click at [320, 225] on tbody "[STREET_ADDRESS] Condition Scoping - Full Unclaimed [DATE] 3:55pm [STREET_ADDRE…" at bounding box center [171, 115] width 301 height 231
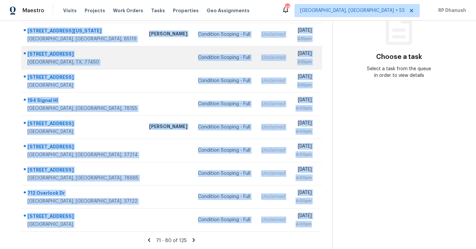
copy tbody "[STREET_ADDRESS] Condition Scoping - Full Unclaimed [DATE] 3:55pm [STREET_ADDRE…"
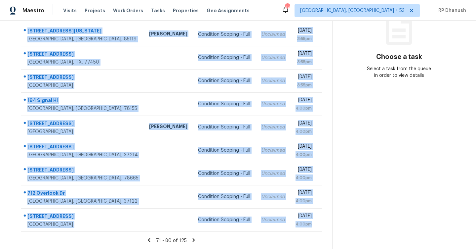
click at [191, 239] on icon at bounding box center [194, 240] width 6 height 6
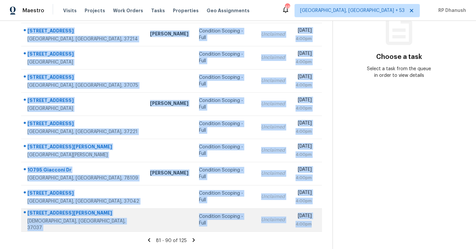
drag, startPoint x: 26, startPoint y: 96, endPoint x: 313, endPoint y: 225, distance: 314.5
click at [313, 225] on tbody "[STREET_ADDRESS][PERSON_NAME] [PERSON_NAME] Condition Scoping - Full Unclaimed …" at bounding box center [171, 115] width 301 height 231
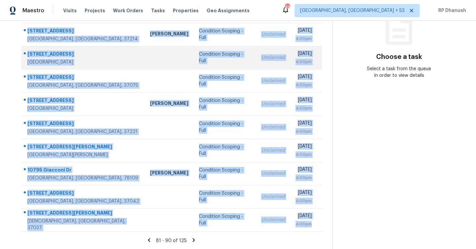
copy tbody "[STREET_ADDRESS][PERSON_NAME] [PERSON_NAME] Condition Scoping - Full Unclaimed …"
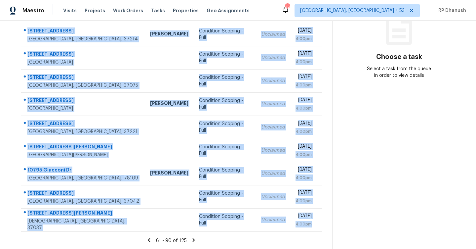
click at [193, 238] on icon at bounding box center [194, 240] width 2 height 4
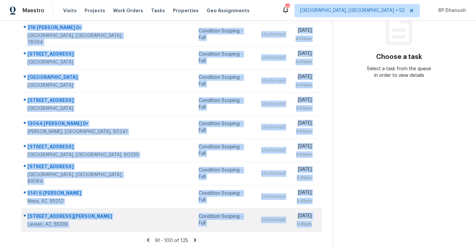
drag, startPoint x: 27, startPoint y: 76, endPoint x: 310, endPoint y: 230, distance: 321.1
click at [310, 230] on tbody "[STREET_ADDRESS] [PERSON_NAME] Condition Scoping - Full Unclaimed [DATE] 4:00pm…" at bounding box center [171, 115] width 301 height 231
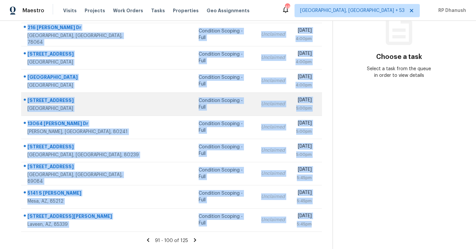
copy tbody "[STREET_ADDRESS] [PERSON_NAME] Condition Scoping - Full Unclaimed [DATE] 4:00pm…"
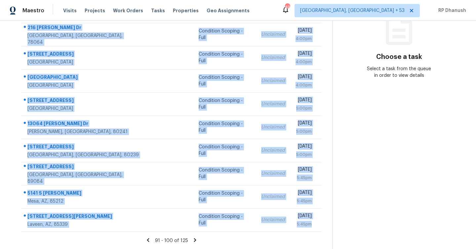
click at [195, 237] on icon at bounding box center [195, 240] width 6 height 6
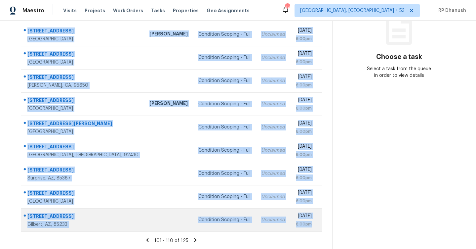
drag, startPoint x: 26, startPoint y: 100, endPoint x: 322, endPoint y: 228, distance: 322.7
click at [322, 228] on tbody "43506 N 44th Ln New River, AZ, 85087 Eric Scott Condition Scoping - Full Unclai…" at bounding box center [171, 115] width 301 height 231
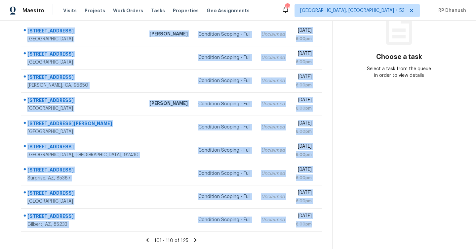
click at [193, 238] on icon at bounding box center [195, 240] width 6 height 6
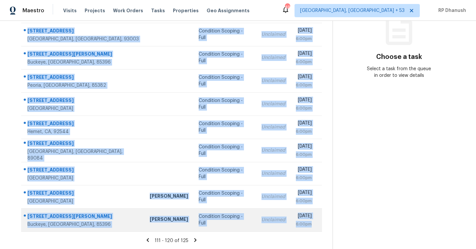
drag, startPoint x: 26, startPoint y: 100, endPoint x: 315, endPoint y: 229, distance: 317.0
click at [315, 229] on tbody "10030 W Indian School Rd Apt 218 Phoenix, AZ, 85037 Condition Scoping - Full Un…" at bounding box center [171, 115] width 301 height 231
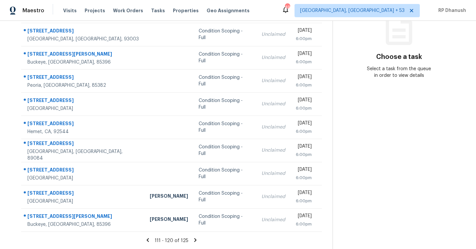
click at [194, 238] on icon at bounding box center [195, 240] width 2 height 4
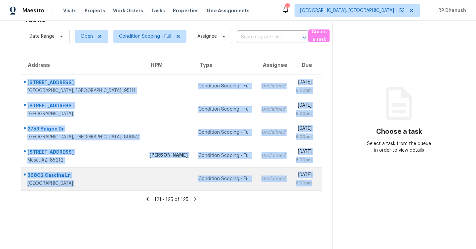
drag, startPoint x: 26, startPoint y: 80, endPoint x: 312, endPoint y: 187, distance: 305.4
click at [312, 187] on tbody "640 Coyote Rd San Jose, CA, 95111 Condition Scoping - Full Unclaimed Mon, Aug 1…" at bounding box center [171, 132] width 301 height 116
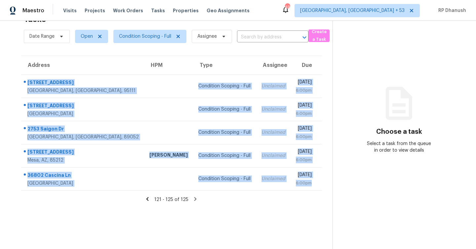
scroll to position [0, 0]
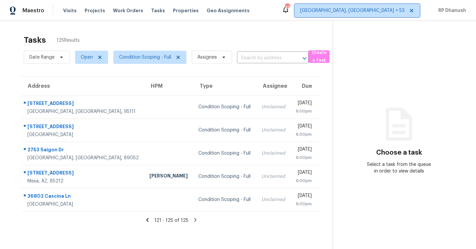
click at [398, 11] on span "Albuquerque, NM + 53" at bounding box center [352, 10] width 104 height 7
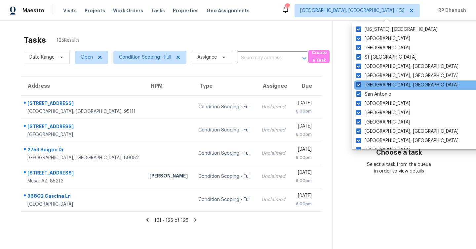
scroll to position [443, 0]
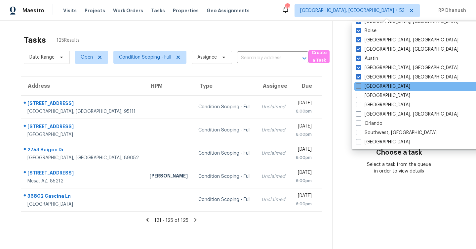
click at [369, 86] on label "[GEOGRAPHIC_DATA]" at bounding box center [383, 86] width 54 height 7
click at [360, 86] on input "[GEOGRAPHIC_DATA]" at bounding box center [358, 85] width 4 height 4
checkbox input "true"
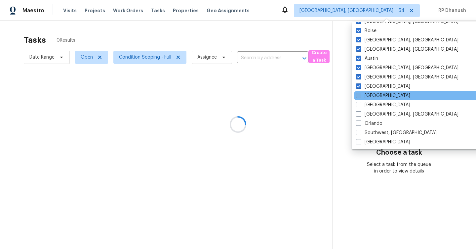
click at [369, 94] on label "[GEOGRAPHIC_DATA]" at bounding box center [383, 95] width 54 height 7
click at [360, 94] on input "[GEOGRAPHIC_DATA]" at bounding box center [358, 94] width 4 height 4
checkbox input "true"
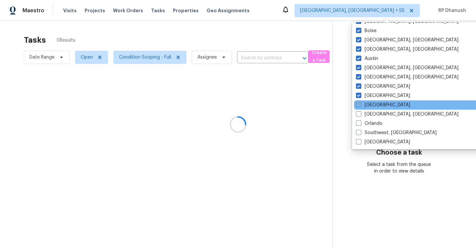
click at [366, 106] on label "[GEOGRAPHIC_DATA]" at bounding box center [383, 105] width 54 height 7
click at [360, 106] on input "[GEOGRAPHIC_DATA]" at bounding box center [358, 104] width 4 height 4
checkbox input "true"
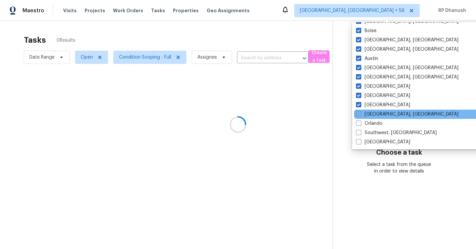
click at [364, 113] on label "[GEOGRAPHIC_DATA], [GEOGRAPHIC_DATA]" at bounding box center [407, 114] width 103 height 7
click at [360, 113] on input "[GEOGRAPHIC_DATA], [GEOGRAPHIC_DATA]" at bounding box center [358, 113] width 4 height 4
checkbox input "true"
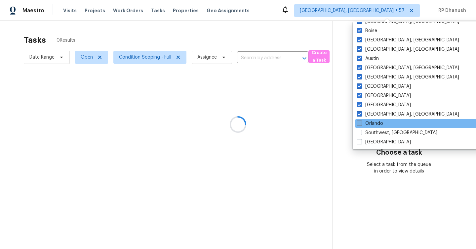
click at [364, 121] on label "Orlando" at bounding box center [370, 123] width 26 height 7
click at [361, 121] on input "Orlando" at bounding box center [359, 122] width 4 height 4
checkbox input "true"
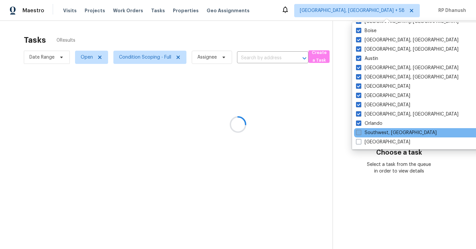
click at [363, 134] on label "Southwest, [GEOGRAPHIC_DATA]" at bounding box center [396, 132] width 81 height 7
click at [360, 134] on input "Southwest, [GEOGRAPHIC_DATA]" at bounding box center [358, 131] width 4 height 4
checkbox input "true"
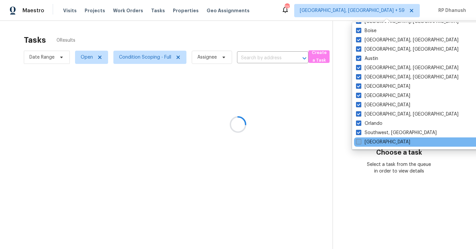
click at [362, 142] on label "[GEOGRAPHIC_DATA]" at bounding box center [383, 142] width 54 height 7
click at [360, 142] on input "[GEOGRAPHIC_DATA]" at bounding box center [358, 141] width 4 height 4
checkbox input "true"
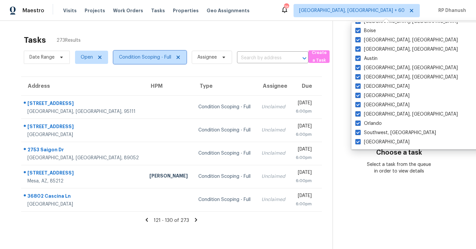
click at [144, 59] on span "Condition Scoping - Full" at bounding box center [145, 57] width 52 height 7
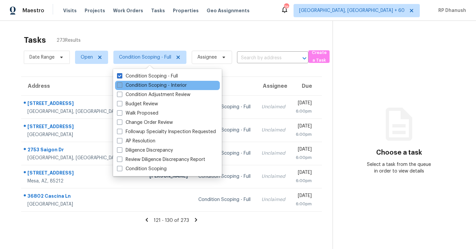
click at [143, 83] on label "Condition Scoping - Interior" at bounding box center [152, 85] width 70 height 7
click at [121, 83] on input "Condition Scoping - Interior" at bounding box center [119, 84] width 4 height 4
checkbox input "true"
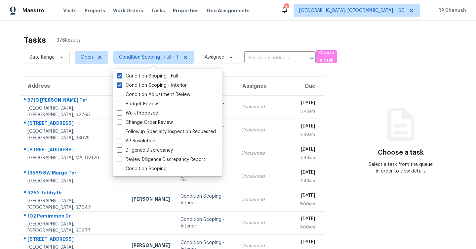
click at [414, 197] on section "Choose a task Select a task from the queue in order to view details" at bounding box center [401, 183] width 130 height 324
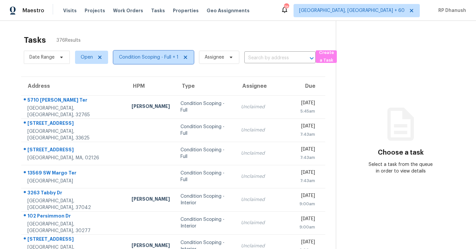
click at [165, 61] on span "Condition Scoping - Full + 1" at bounding box center [153, 57] width 80 height 13
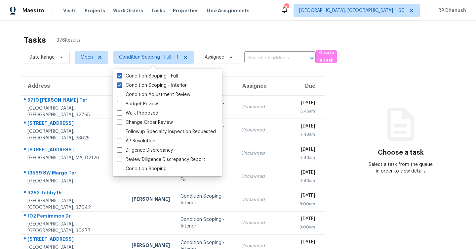
click at [191, 26] on div "Tasks 376 Results Date Range Open Condition Scoping - Full + 1 Assignee ​ Creat…" at bounding box center [238, 183] width 476 height 324
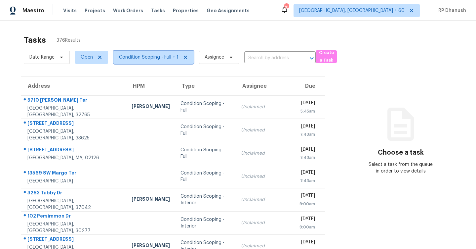
click at [170, 56] on span "Condition Scoping - Full + 1" at bounding box center [149, 57] width 60 height 7
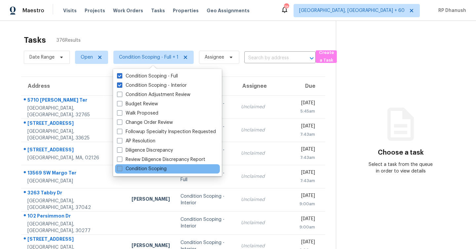
click at [146, 171] on label "Condition Scoping" at bounding box center [142, 168] width 50 height 7
click at [121, 170] on input "Condition Scoping" at bounding box center [119, 167] width 4 height 4
checkbox input "true"
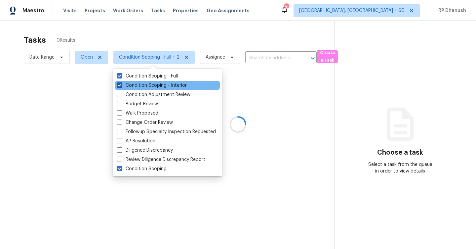
click at [141, 85] on label "Condition Scoping - Interior" at bounding box center [152, 85] width 70 height 7
click at [121, 85] on input "Condition Scoping - Interior" at bounding box center [119, 84] width 4 height 4
checkbox input "false"
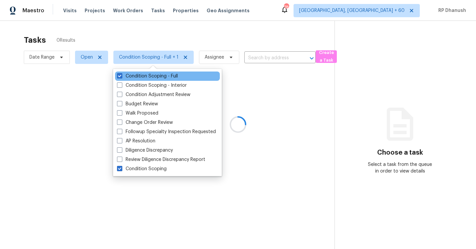
click at [144, 72] on div "Condition Scoping - Full" at bounding box center [167, 75] width 105 height 9
click at [143, 78] on label "Condition Scoping - Full" at bounding box center [147, 76] width 61 height 7
click at [121, 77] on input "Condition Scoping - Full" at bounding box center [119, 75] width 4 height 4
checkbox input "false"
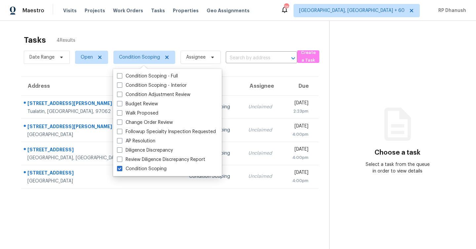
click at [403, 144] on div "Choose a task Select a task from the queue in order to view details" at bounding box center [398, 147] width 136 height 54
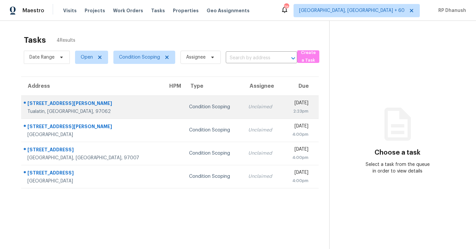
click at [248, 108] on div "Unclaimed" at bounding box center [262, 107] width 29 height 7
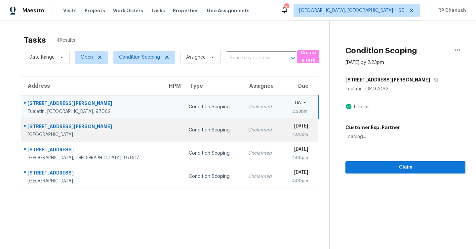
click at [243, 122] on td "Unclaimed" at bounding box center [262, 129] width 39 height 23
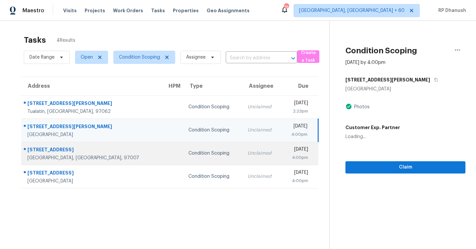
click at [248, 151] on div "Unclaimed" at bounding box center [262, 153] width 29 height 7
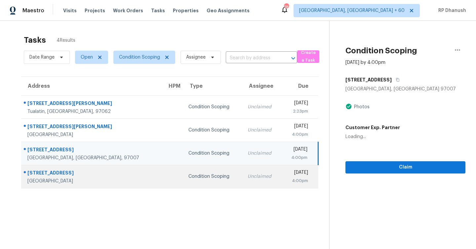
click at [234, 164] on tbody "9604 SW Ochoco Dr Tualatin, OR, 97062 Condition Scoping Unclaimed Mon, Aug 11th…" at bounding box center [169, 141] width 297 height 93
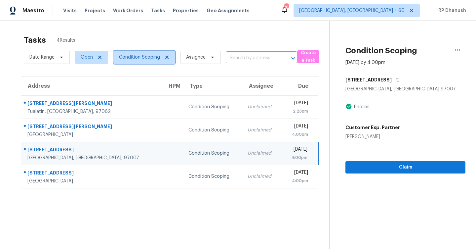
click at [153, 61] on span "Condition Scoping" at bounding box center [144, 57] width 62 height 13
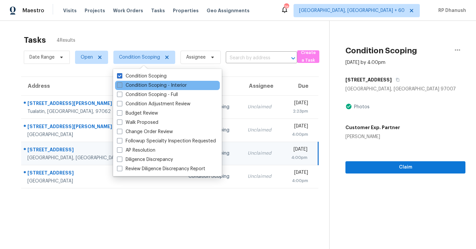
click at [153, 87] on label "Condition Scoping - Interior" at bounding box center [152, 85] width 70 height 7
click at [121, 86] on input "Condition Scoping - Interior" at bounding box center [119, 84] width 4 height 4
checkbox input "true"
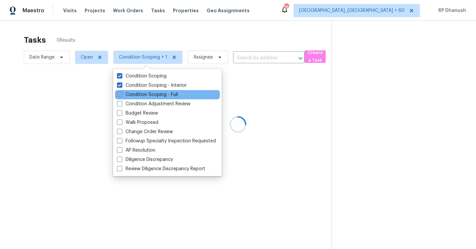
click at [152, 93] on label "Condition Scoping - Full" at bounding box center [147, 94] width 61 height 7
click at [121, 93] on input "Condition Scoping - Full" at bounding box center [119, 93] width 4 height 4
checkbox input "true"
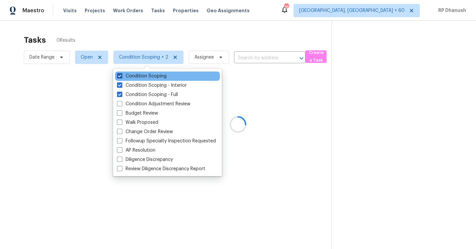
click at [153, 76] on label "Condition Scoping" at bounding box center [142, 76] width 50 height 7
click at [121, 76] on input "Condition Scoping" at bounding box center [119, 75] width 4 height 4
checkbox input "false"
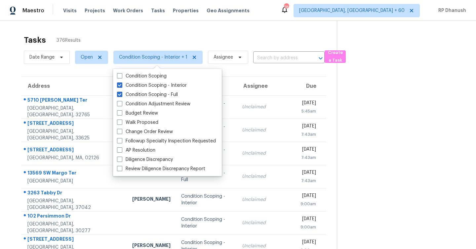
click at [261, 37] on div "Tasks 376 Results" at bounding box center [180, 39] width 313 height 17
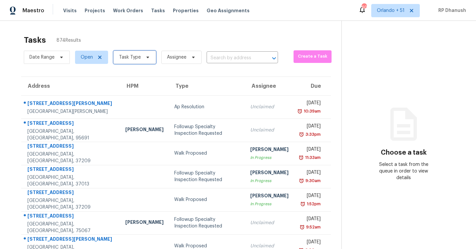
click at [139, 57] on span "Task Type" at bounding box center [130, 57] width 22 height 7
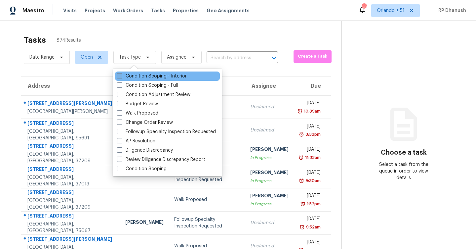
click at [135, 77] on label "Condition Scoping - Interior" at bounding box center [152, 76] width 70 height 7
click at [121, 77] on input "Condition Scoping - Interior" at bounding box center [119, 75] width 4 height 4
checkbox input "true"
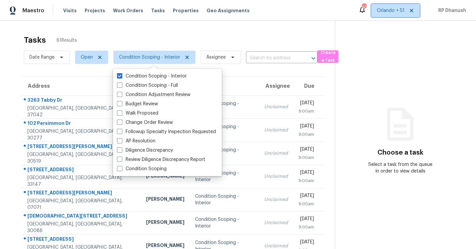
click at [392, 14] on span "Orlando + 51" at bounding box center [395, 10] width 49 height 13
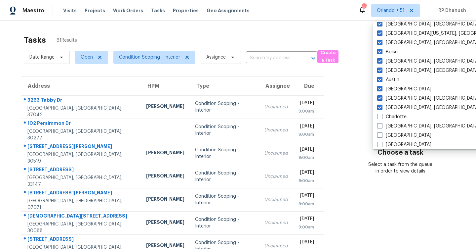
scroll to position [443, 0]
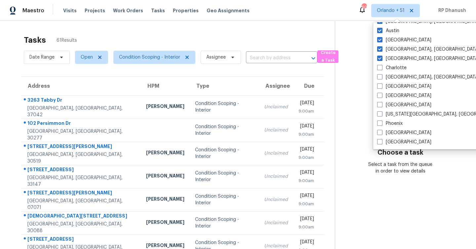
click at [404, 173] on div "Select a task from the queue in order to view details" at bounding box center [400, 167] width 65 height 13
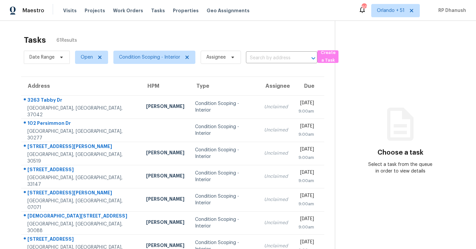
click at [434, 92] on section "Choose a task Select a task from the queue in order to view details" at bounding box center [400, 183] width 131 height 324
click at [400, 10] on span "Orlando + 51" at bounding box center [391, 10] width 28 height 7
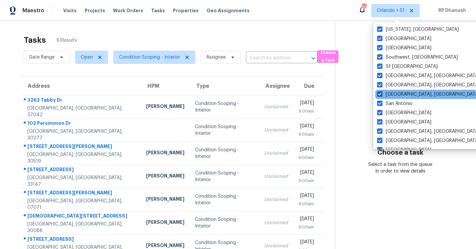
scroll to position [443, 0]
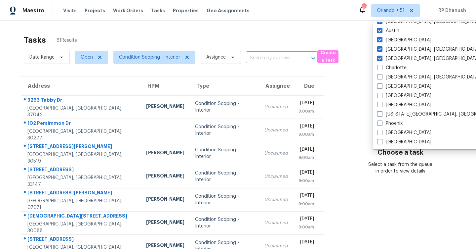
click at [353, 140] on div "Choose a task Select a task from the queue in order to view details" at bounding box center [400, 147] width 130 height 54
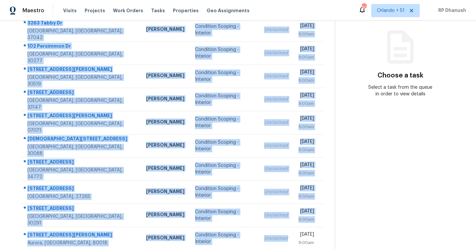
scroll to position [96, 0]
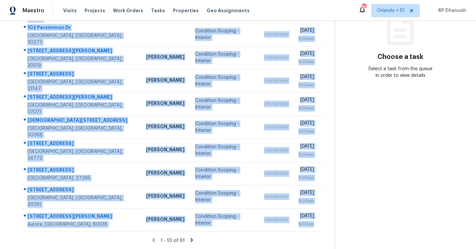
drag, startPoint x: 26, startPoint y: 98, endPoint x: 317, endPoint y: 232, distance: 320.2
click at [317, 232] on section "Tasks 61 Results Date Range Open Condition Scoping - Interior Assignee ​ Create…" at bounding box center [173, 92] width 324 height 313
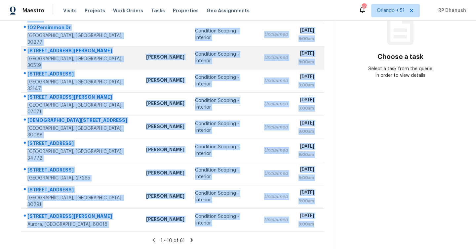
copy tbody "[STREET_ADDRESS] [PERSON_NAME] Condition Scoping - Interior Unclaimed [DATE] 9:…"
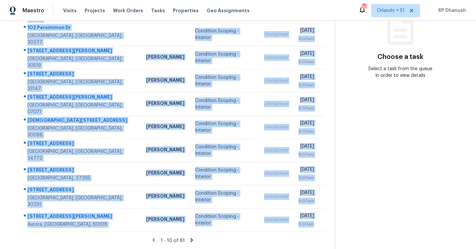
click at [189, 237] on icon at bounding box center [192, 240] width 6 height 6
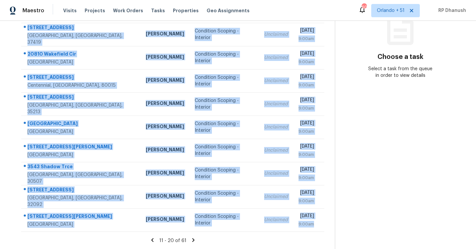
drag, startPoint x: 28, startPoint y: 78, endPoint x: 316, endPoint y: 233, distance: 327.4
click at [316, 233] on section "Tasks 61 Results Date Range Open Condition Scoping - Interior Assignee ​ Create…" at bounding box center [173, 92] width 324 height 313
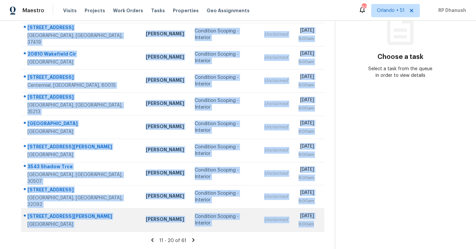
copy tbody "[STREET_ADDRESS][PERSON_NAME] [PERSON_NAME] Condition Scoping - Interior Unclai…"
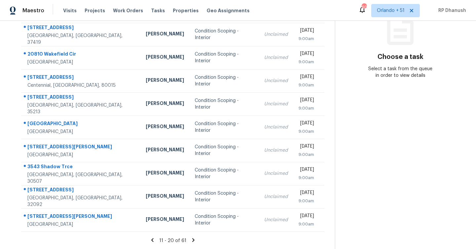
click at [192, 238] on icon at bounding box center [193, 240] width 2 height 4
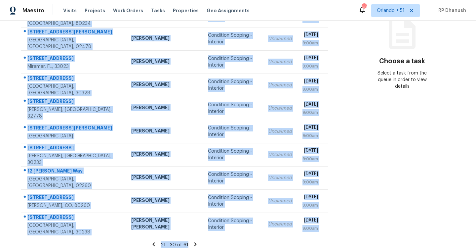
scroll to position [93, 0]
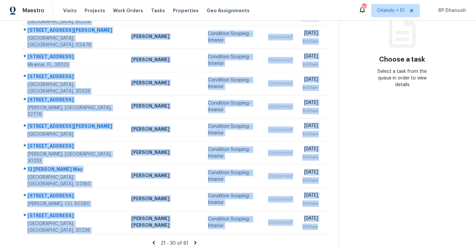
drag, startPoint x: 27, startPoint y: 99, endPoint x: 318, endPoint y: 235, distance: 321.6
click at [318, 235] on section "Tasks 61 Results Date Range Open Condition Scoping - Interior Assignee ​ Create…" at bounding box center [175, 94] width 328 height 313
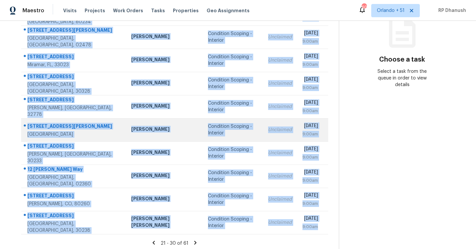
copy tbody "12924 Elati St Westminster, CO, 80234 Andrew McCuskey Condition Scoping - Inter…"
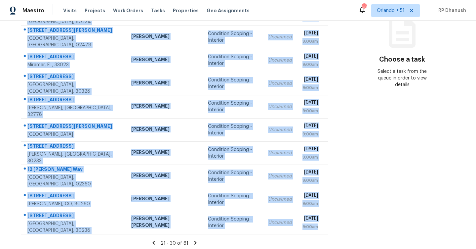
click at [194, 240] on icon at bounding box center [195, 242] width 2 height 4
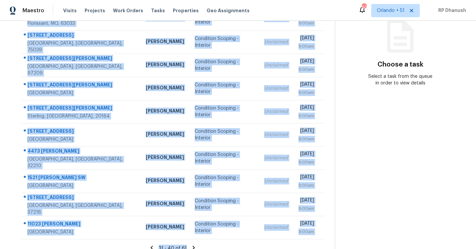
scroll to position [96, 0]
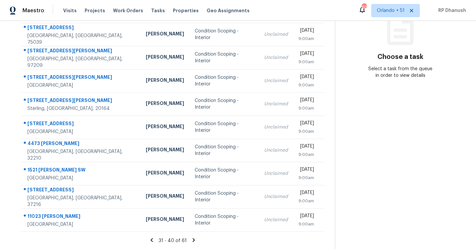
drag, startPoint x: 26, startPoint y: 98, endPoint x: 326, endPoint y: 221, distance: 323.9
click at [326, 221] on div "Address HPM Type Assignee Due 2133 Morning Mist Ct Florissant, MO, 63033 Brad B…" at bounding box center [173, 106] width 324 height 251
copy table "Address HPM Type Assignee Due"
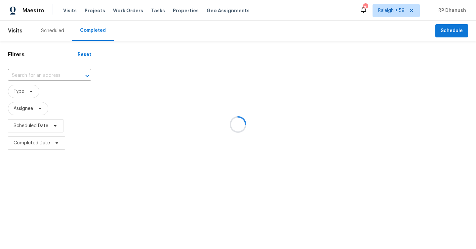
click at [41, 71] on div at bounding box center [238, 124] width 476 height 249
click at [41, 72] on div at bounding box center [238, 124] width 476 height 249
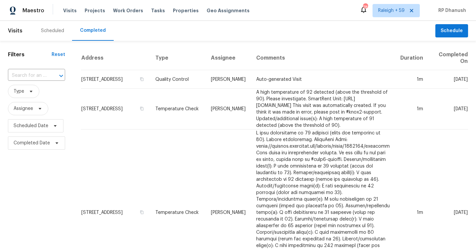
click at [41, 72] on input "text" at bounding box center [27, 75] width 39 height 10
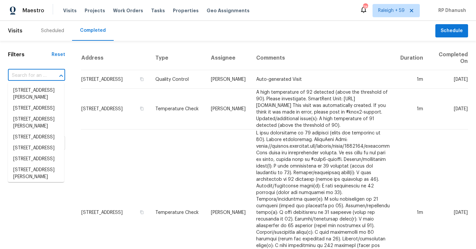
paste input ""[STREET_ADDRESS]""
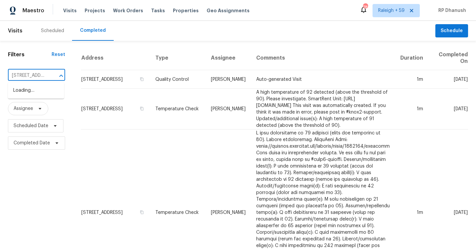
type input "[STREET_ADDRESS]"
click at [44, 86] on li "[STREET_ADDRESS]" at bounding box center [36, 90] width 56 height 11
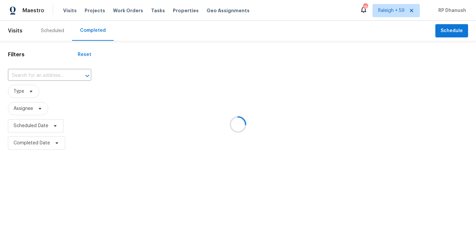
type input "[STREET_ADDRESS]"
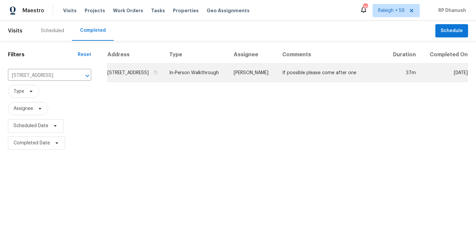
click at [228, 82] on td "In-Person Walkthrough" at bounding box center [196, 72] width 64 height 19
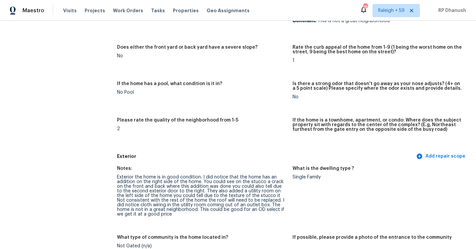
scroll to position [246, 0]
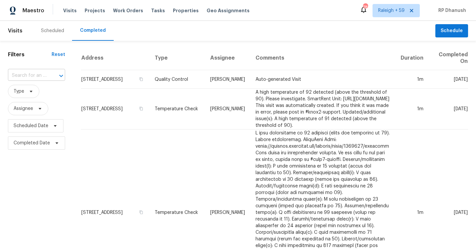
click at [31, 75] on input "text" at bounding box center [27, 75] width 39 height 10
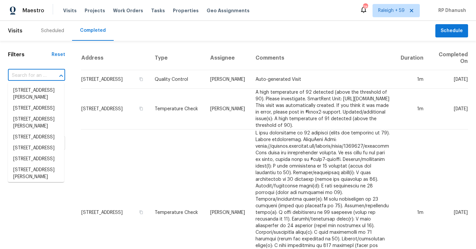
paste input ""[STREET_ADDRESS][PERSON_NAME]""
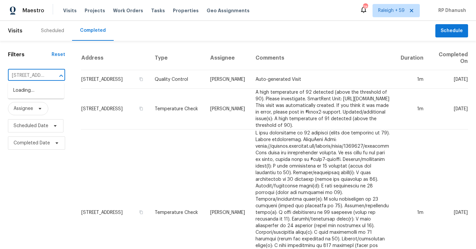
type input "[STREET_ADDRESS][PERSON_NAME]"
click at [58, 94] on li "[STREET_ADDRESS][PERSON_NAME]" at bounding box center [36, 94] width 56 height 18
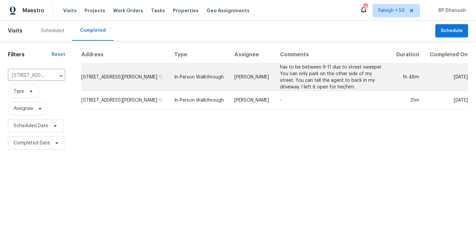
click at [276, 85] on td "has to be between 9-11 due to street sweeper You can only park on the other sid…" at bounding box center [333, 76] width 116 height 27
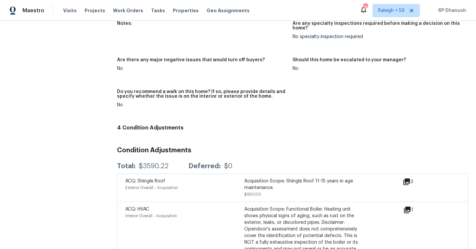
scroll to position [2011, 0]
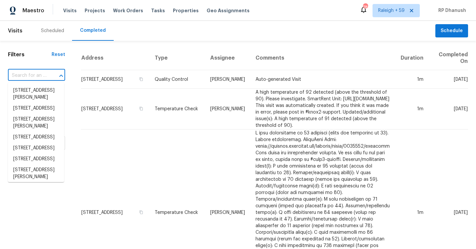
click at [30, 75] on input "text" at bounding box center [27, 75] width 39 height 10
paste input ""2410 Thrasher Rd Buford, GA, 30519""
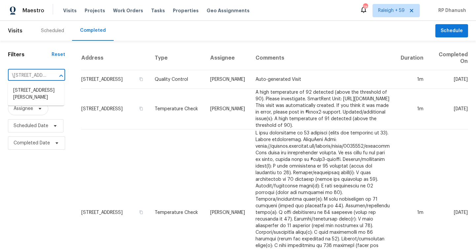
type input "2410 Thrasher Rd Buford, GA, 30519"
click at [34, 86] on li "2410 Thrasher Rd, Buford, GA 30519" at bounding box center [36, 94] width 56 height 18
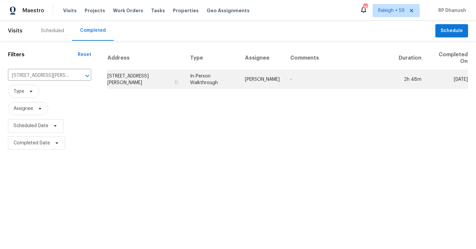
click at [254, 74] on td "Scott Smathers" at bounding box center [262, 79] width 45 height 19
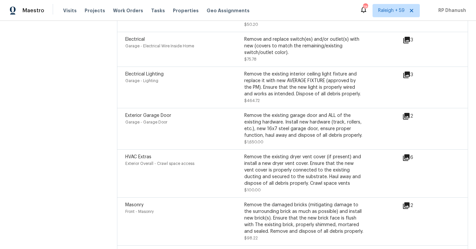
scroll to position [3013, 0]
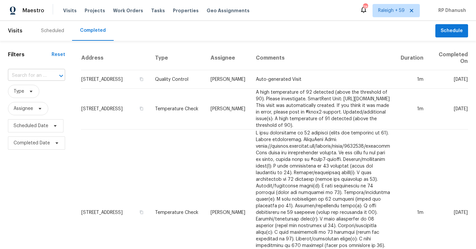
click at [35, 75] on input "text" at bounding box center [27, 75] width 39 height 10
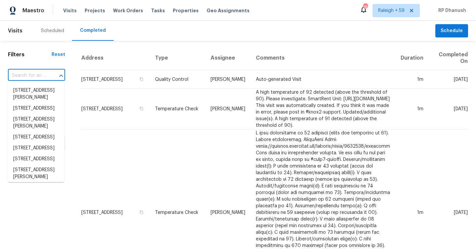
paste input ""3263 Tabby Dr Clarksville, TN, 37042""
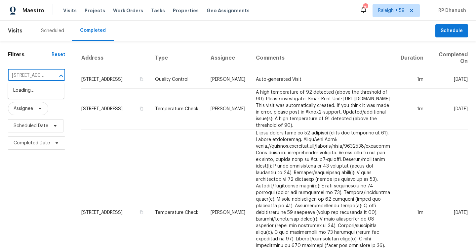
type input "3263 Tabby Dr Clarksville, TN, 37042"
click at [50, 88] on li "3263 Tabby Dr, Clarksville, TN 37042" at bounding box center [36, 90] width 56 height 11
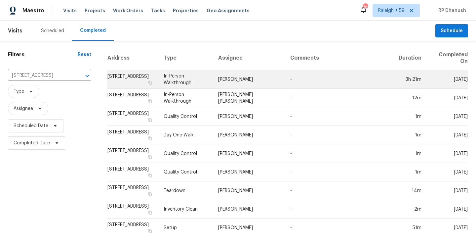
click at [268, 86] on td "[PERSON_NAME]" at bounding box center [249, 79] width 72 height 19
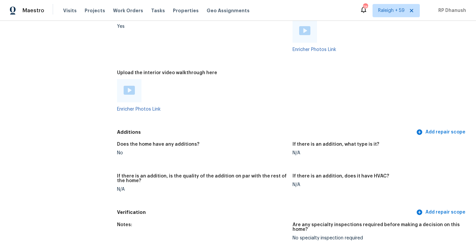
scroll to position [1335, 0]
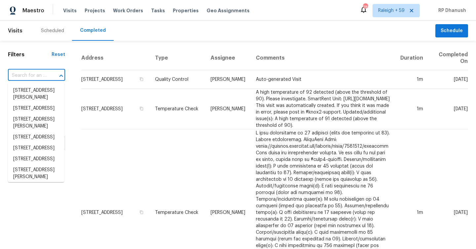
click at [36, 72] on input "text" at bounding box center [27, 75] width 39 height 10
paste input ""[STREET_ADDRESS][PERSON_NAME]""
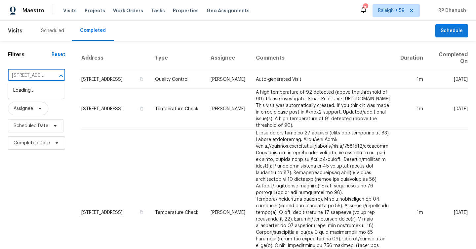
type input "[STREET_ADDRESS][PERSON_NAME]"
click at [38, 88] on li "[STREET_ADDRESS][PERSON_NAME]" at bounding box center [36, 94] width 56 height 18
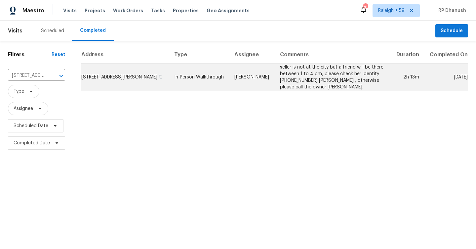
click at [316, 73] on td "seller is not at the city but a friend will be there between 1 to 4 pm, please …" at bounding box center [333, 76] width 116 height 27
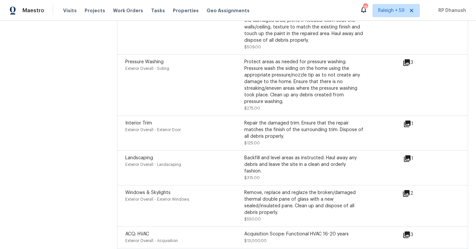
scroll to position [2131, 0]
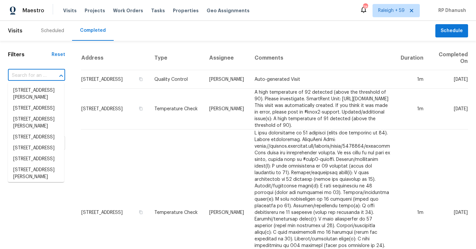
click at [30, 77] on input "text" at bounding box center [27, 75] width 39 height 10
paste input ""2472 Ingleside Dr High Point, NC, 27265""
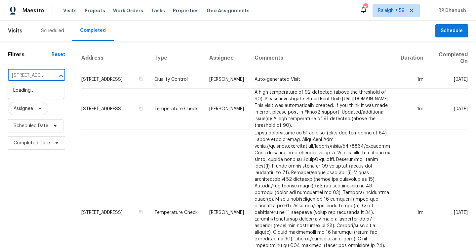
type input "2472 Ingleside Dr High Point, NC, 27265"
click at [39, 91] on li "2472 Ingleside Dr, High Point, NC 27265" at bounding box center [36, 90] width 56 height 11
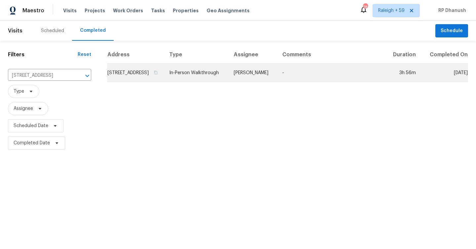
click at [222, 74] on td "In-Person Walkthrough" at bounding box center [196, 72] width 64 height 19
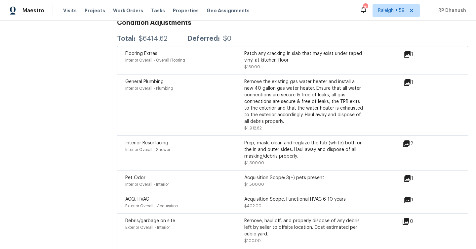
scroll to position [1632, 0]
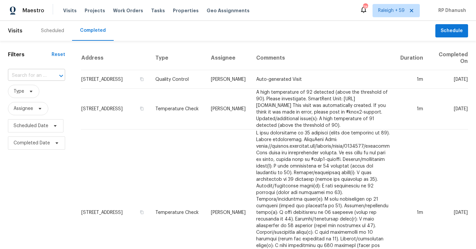
click at [42, 75] on input "text" at bounding box center [27, 75] width 39 height 10
paste input ""245 Rainham Ct Union City, GA, 30291""
type input "245 Rainham Ct Union City, GA, 30291"
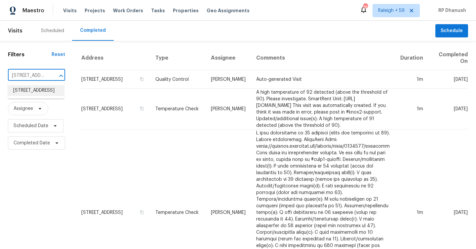
click at [45, 96] on li "245 Rainham Ct, Union City, GA 30291" at bounding box center [36, 90] width 56 height 11
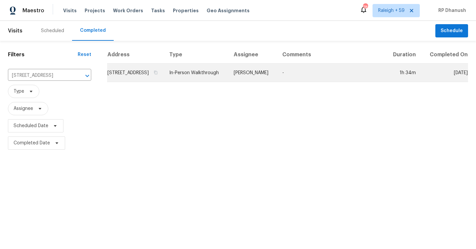
click at [274, 77] on td "Jaydon Entrekin" at bounding box center [252, 72] width 49 height 19
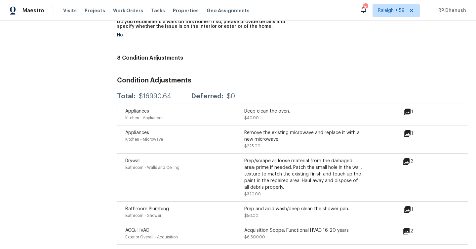
scroll to position [1833, 0]
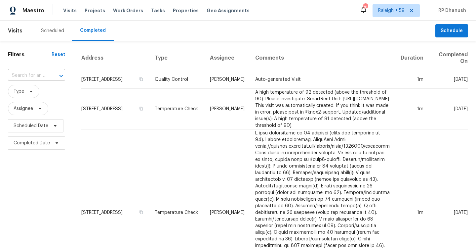
click at [37, 74] on input "text" at bounding box center [27, 75] width 39 height 10
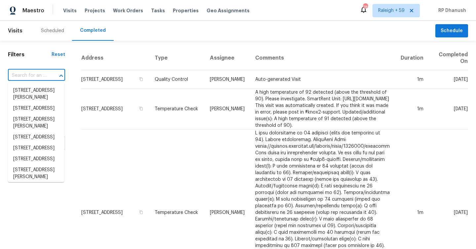
paste input ""[STREET_ADDRESS]""
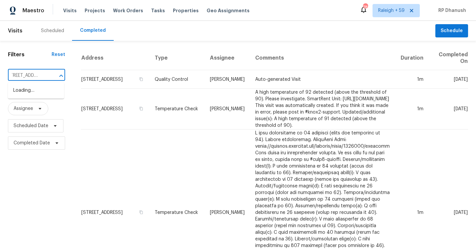
scroll to position [0, 68]
type input "[STREET_ADDRESS]"
click at [37, 90] on li "[STREET_ADDRESS]" at bounding box center [36, 90] width 56 height 11
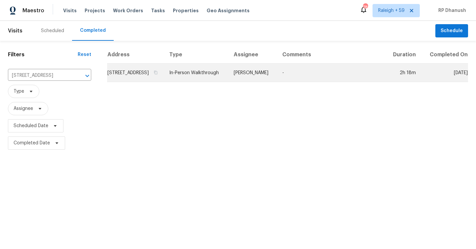
click at [208, 78] on td "In-Person Walkthrough" at bounding box center [196, 72] width 64 height 19
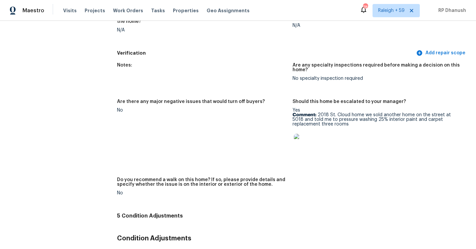
scroll to position [1784, 0]
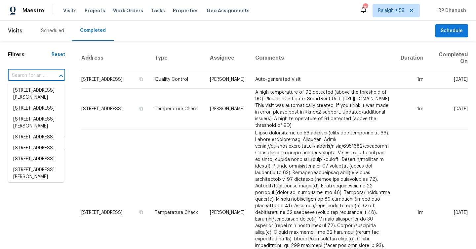
click at [41, 77] on input "text" at bounding box center [27, 75] width 39 height 10
paste input ""3403 Elderview Rd Chattanooga, TN, 37419""
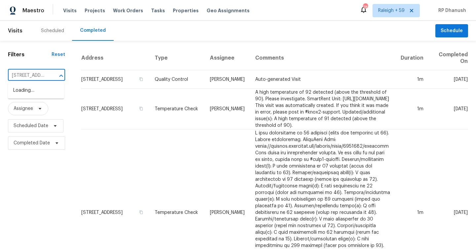
type input "3403 Elderview Rd Chattanooga, TN, 37419"
click at [50, 92] on li "3403 Elderview Rd, Chattanooga, TN 37419" at bounding box center [36, 90] width 56 height 11
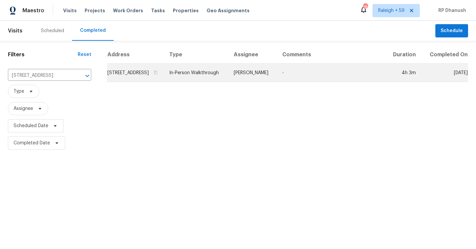
click at [277, 82] on td "Corey Nail" at bounding box center [252, 72] width 49 height 19
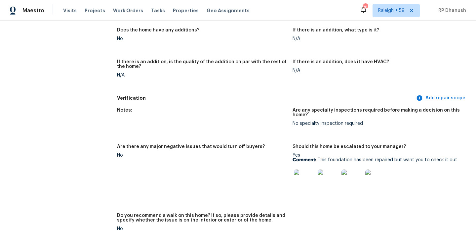
scroll to position [1488, 0]
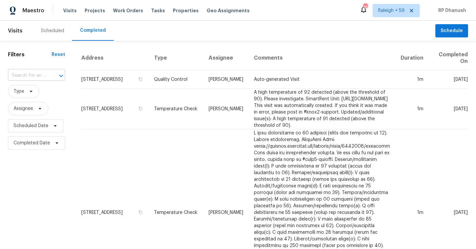
click at [48, 70] on div "​" at bounding box center [36, 75] width 57 height 10
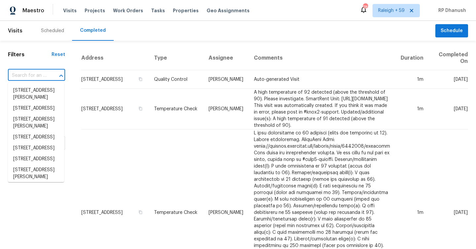
paste input ""[STREET_ADDRESS]""
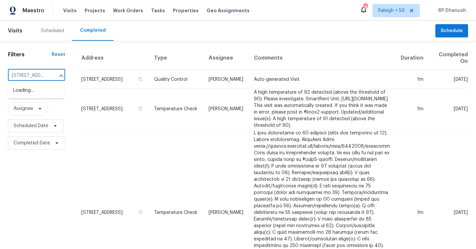
type input "[STREET_ADDRESS]"
click at [49, 94] on li "10112 Villa Del Lago, San Antonio, TX 78245" at bounding box center [36, 90] width 56 height 11
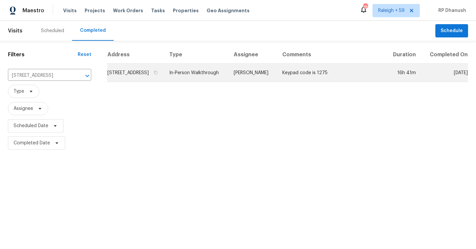
click at [336, 75] on td "Keypad code is 1275" at bounding box center [331, 72] width 108 height 19
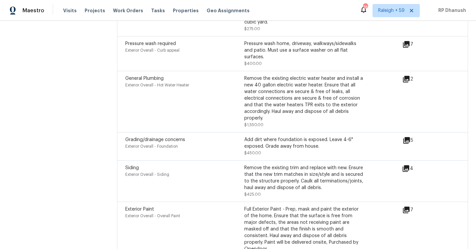
scroll to position [1835, 0]
